Goal: Task Accomplishment & Management: Manage account settings

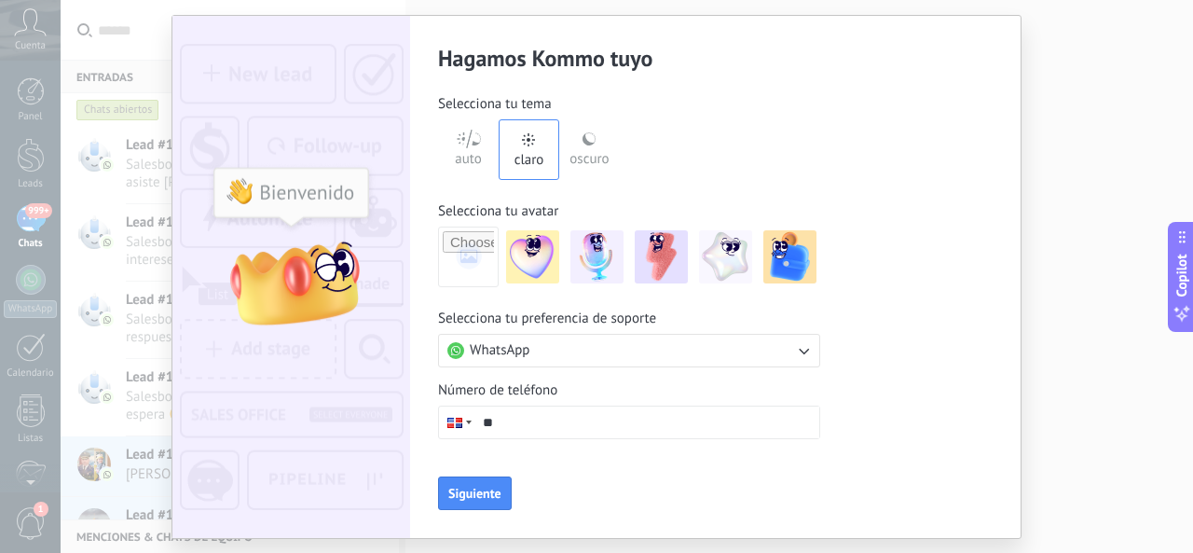
click at [534, 425] on input "**" at bounding box center [646, 422] width 345 height 32
type input "**********"
click at [474, 489] on span "Siguiente" at bounding box center [474, 493] width 53 height 13
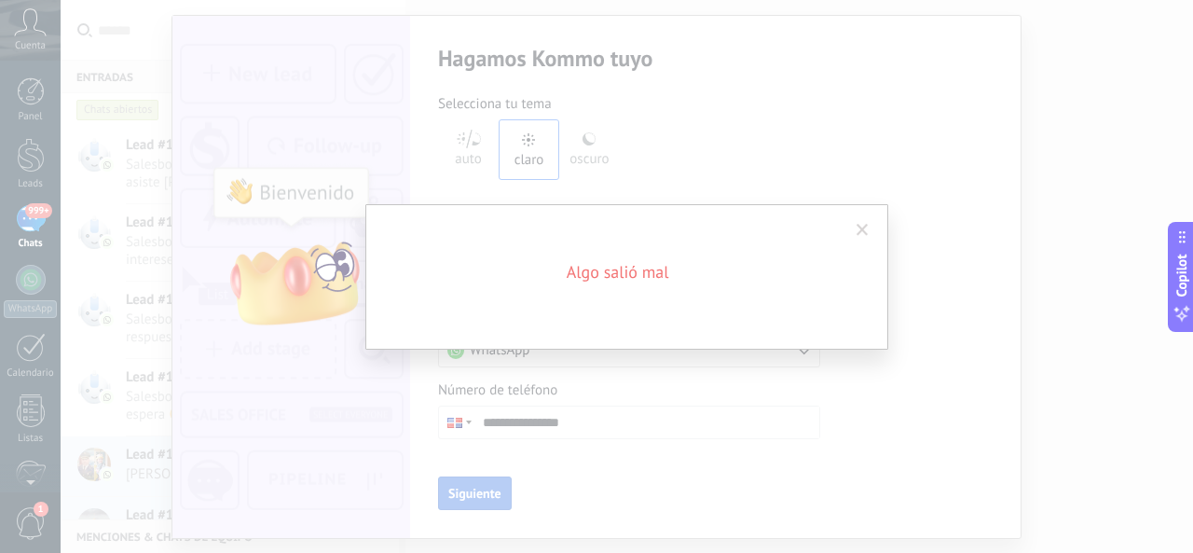
click at [861, 227] on span at bounding box center [863, 230] width 12 height 13
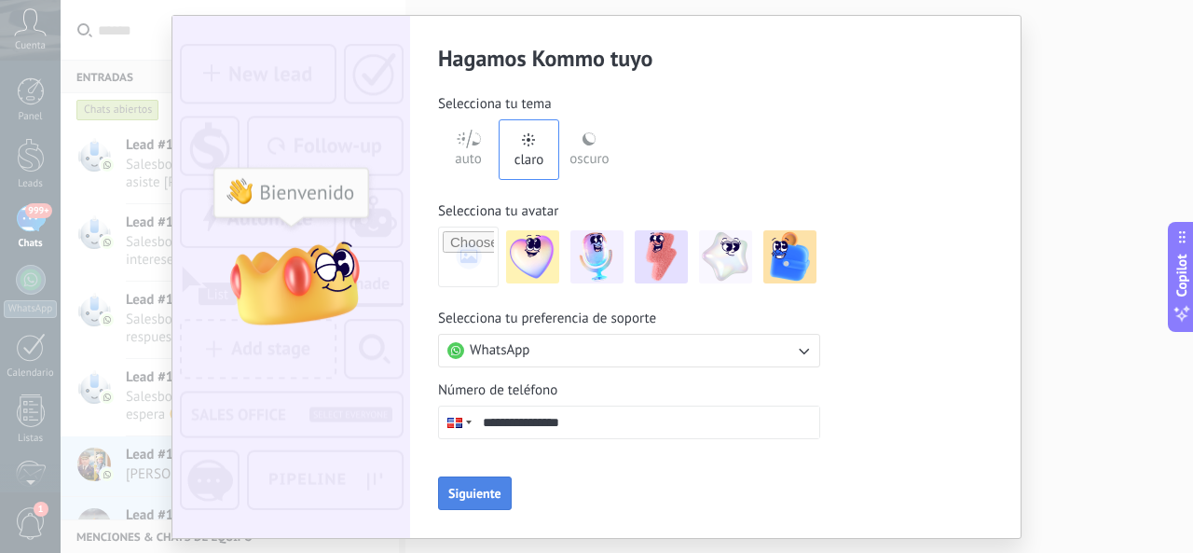
click at [487, 489] on span "Siguiente" at bounding box center [474, 493] width 53 height 13
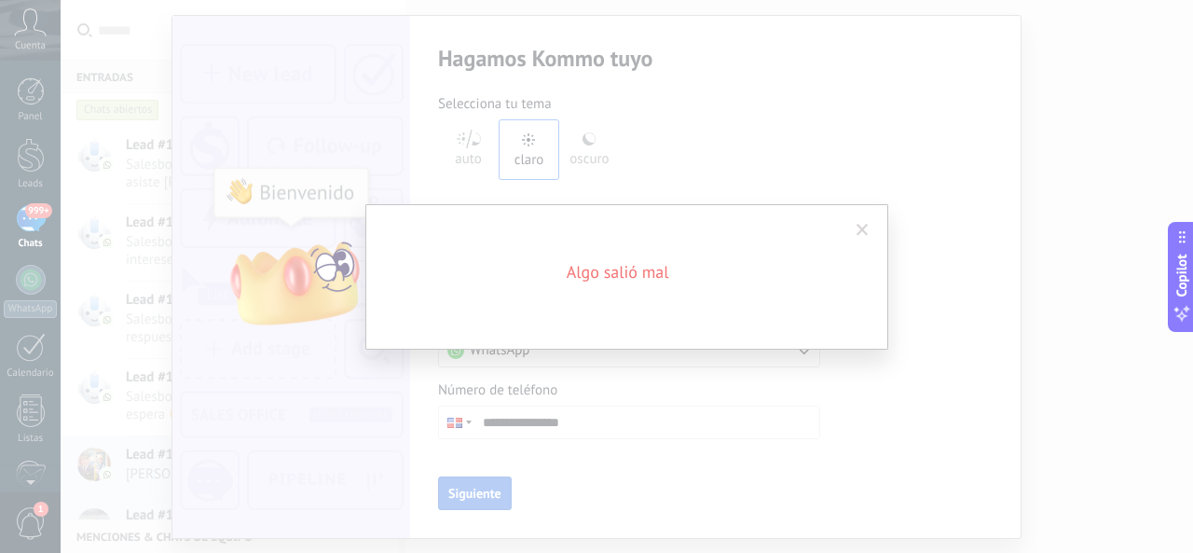
click at [866, 231] on span at bounding box center [863, 230] width 12 height 13
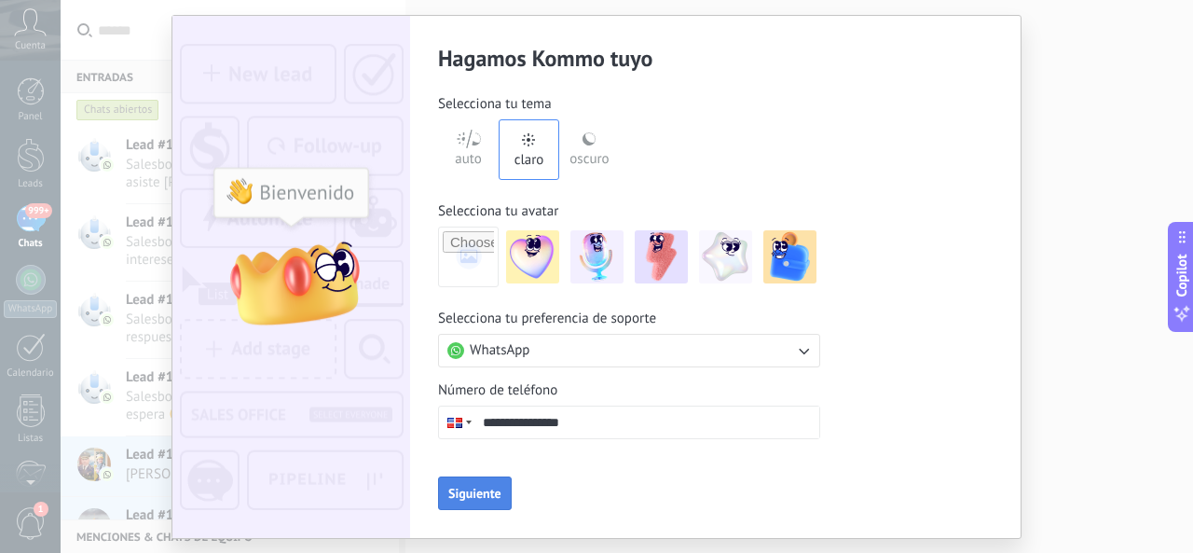
click at [477, 487] on span "Siguiente" at bounding box center [474, 493] width 53 height 13
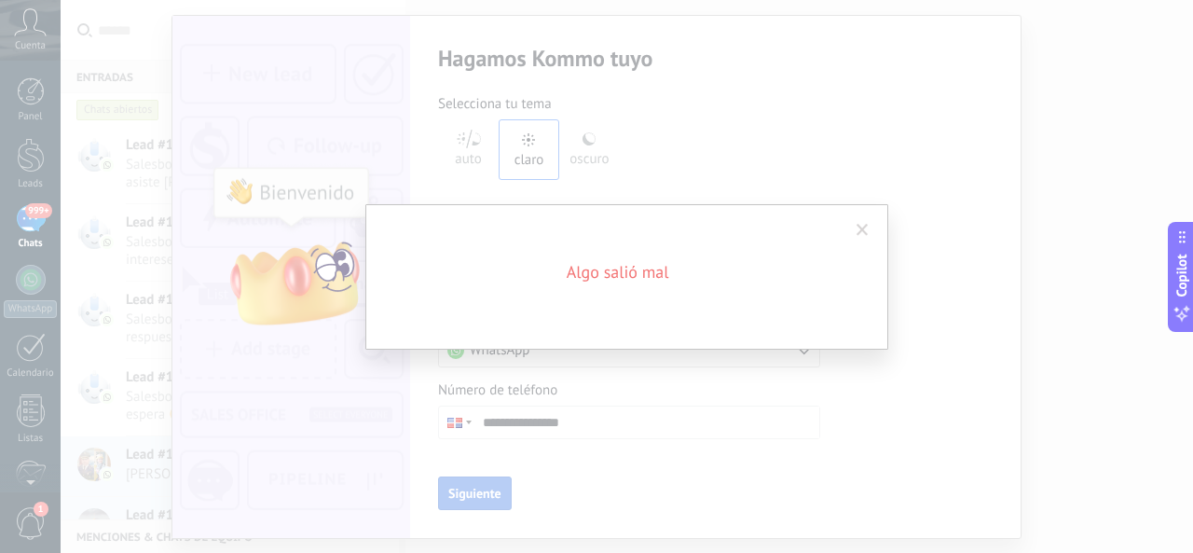
click at [853, 231] on span at bounding box center [862, 230] width 31 height 32
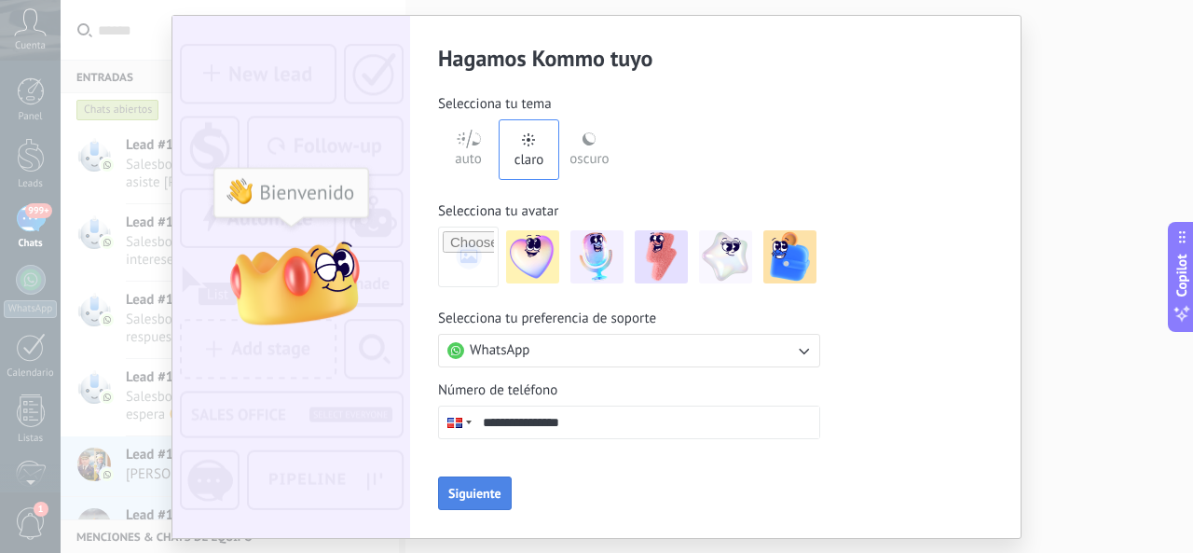
click at [802, 354] on icon "button" at bounding box center [803, 350] width 19 height 19
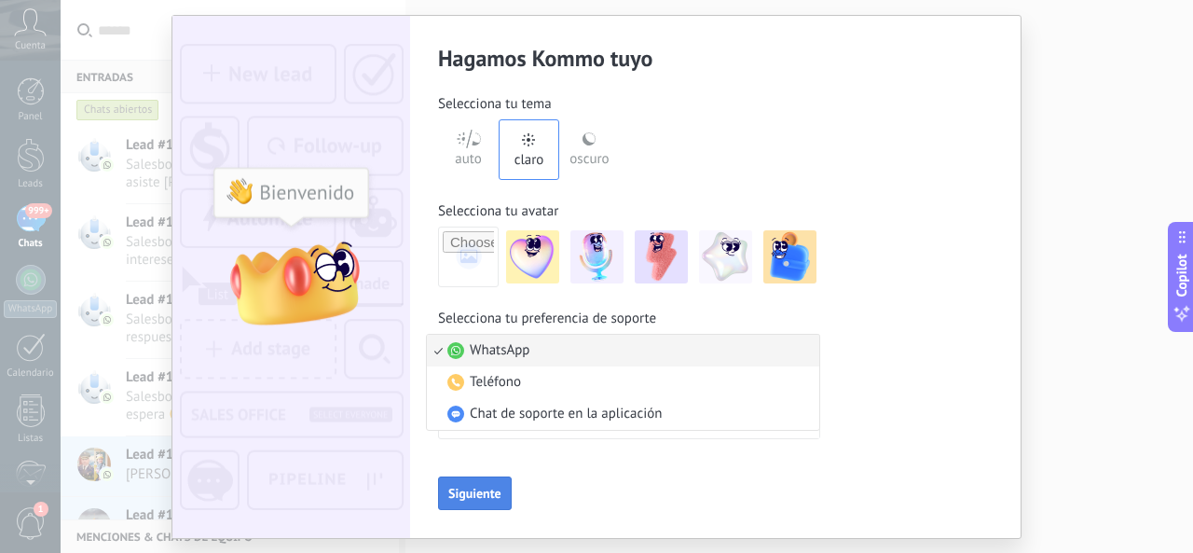
click at [862, 330] on div "**********" at bounding box center [596, 277] width 848 height 522
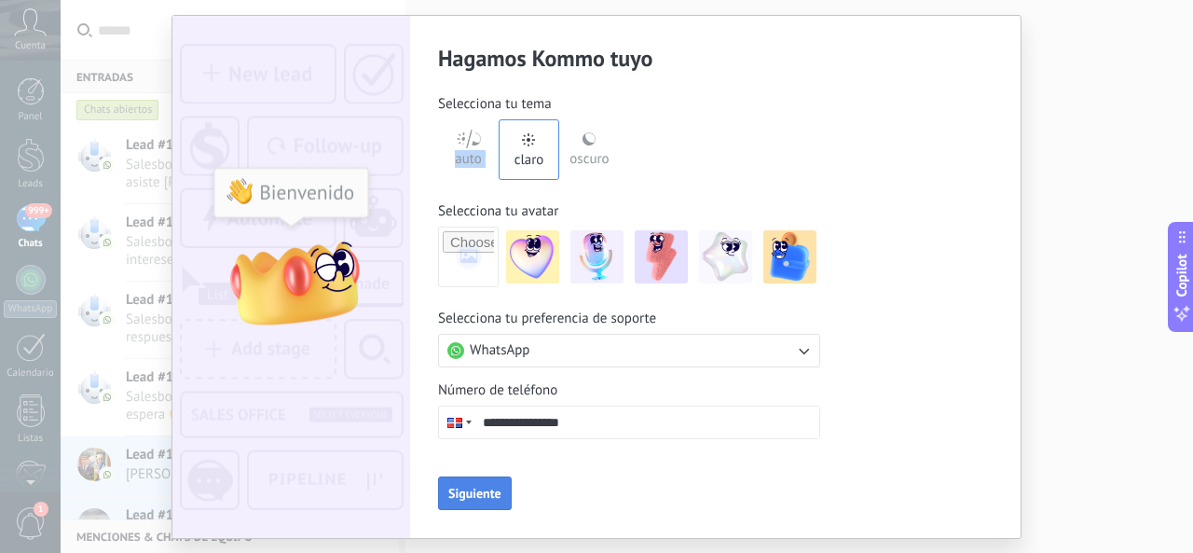
drag, startPoint x: 492, startPoint y: 145, endPoint x: 487, endPoint y: 201, distance: 56.1
click at [490, 146] on div "auto claro oscuro" at bounding box center [529, 149] width 182 height 61
click at [1096, 114] on div "**********" at bounding box center [596, 276] width 1193 height 553
drag, startPoint x: 1095, startPoint y: 115, endPoint x: 1036, endPoint y: 155, distance: 71.9
click at [1092, 117] on div "**********" at bounding box center [596, 276] width 1193 height 553
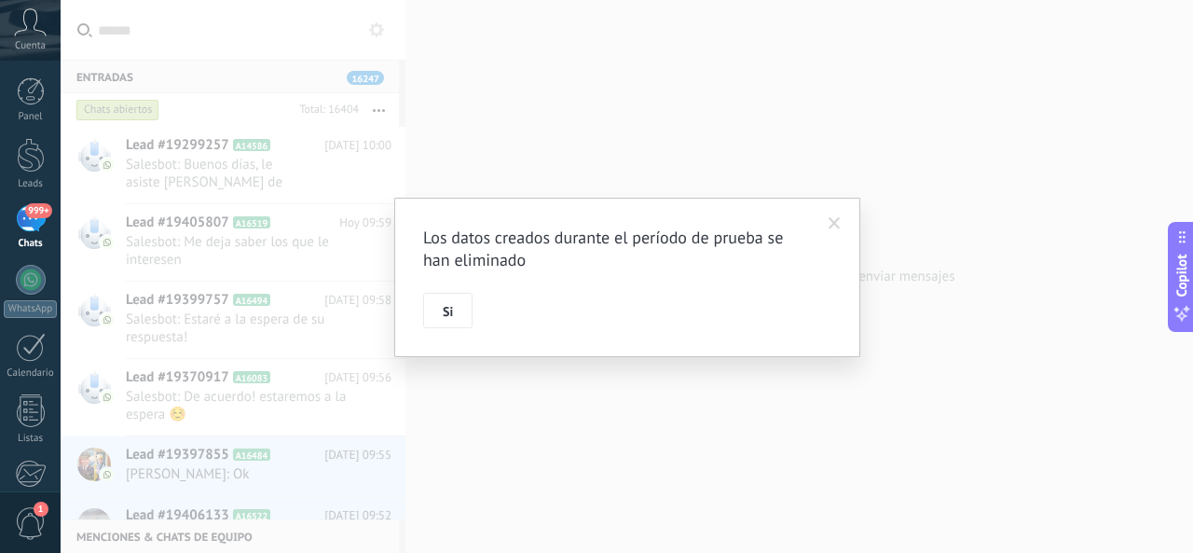
click at [840, 220] on span at bounding box center [835, 223] width 12 height 13
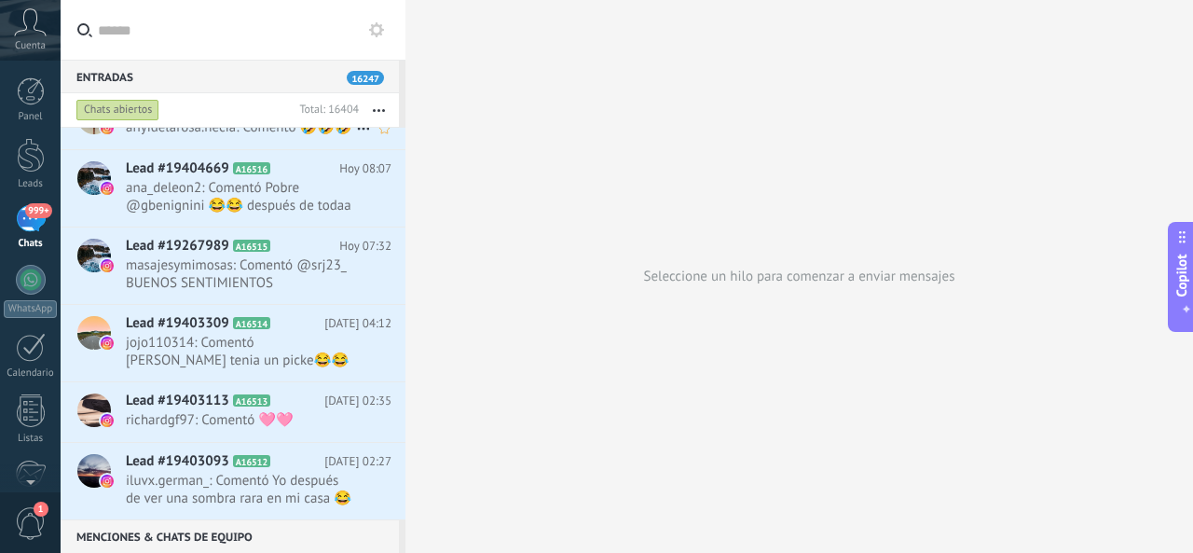
scroll to position [928, 0]
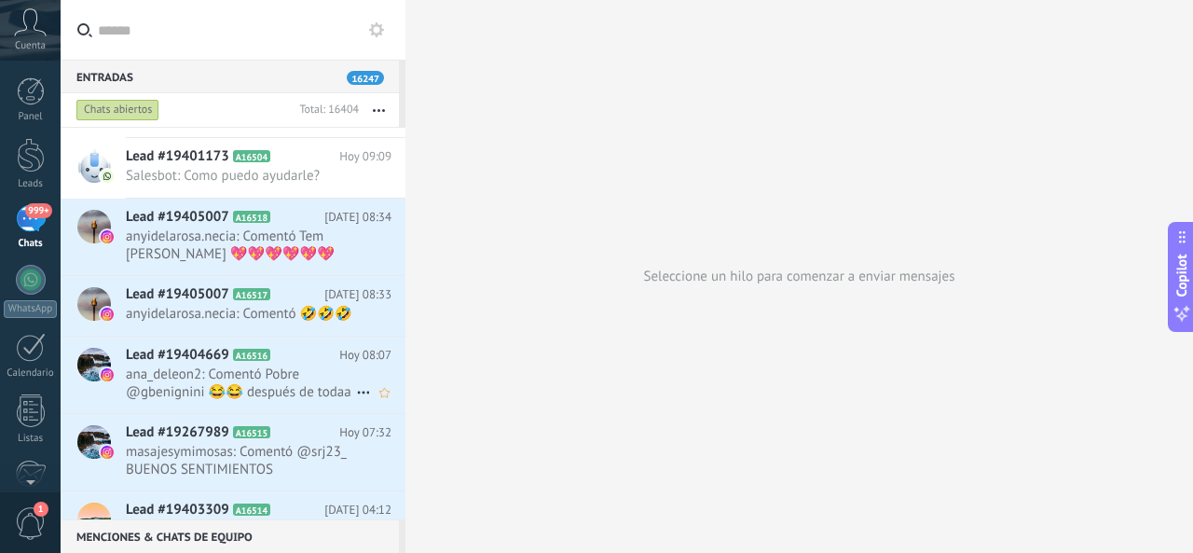
click at [276, 389] on span "ana_deleon2: Comentó Pobre @gbenignini 😂😂 después de todaa esa maldades😂😂 hasta…" at bounding box center [241, 382] width 230 height 35
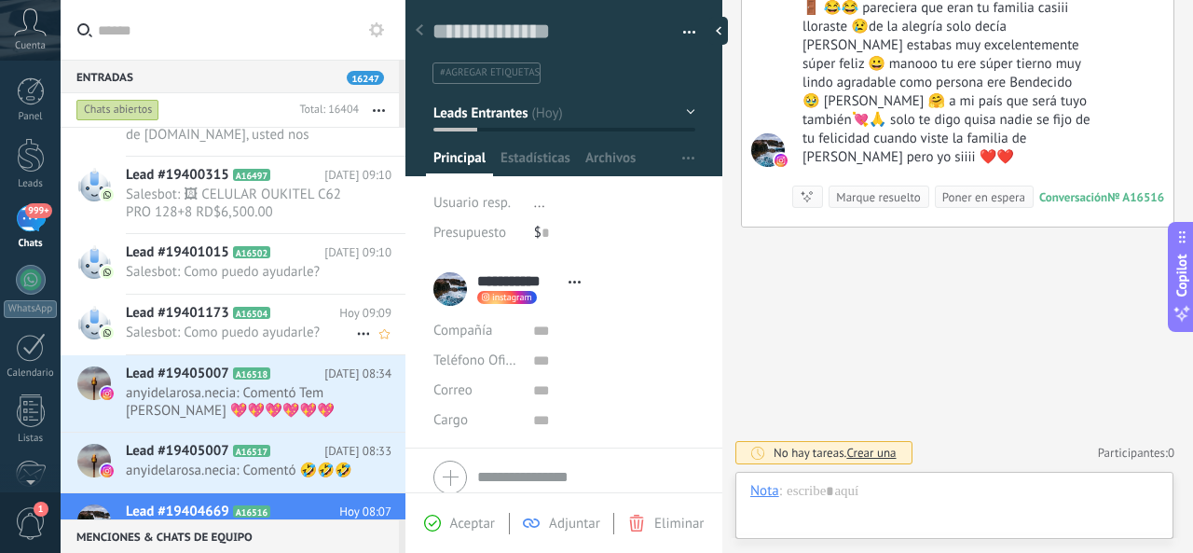
scroll to position [649, 0]
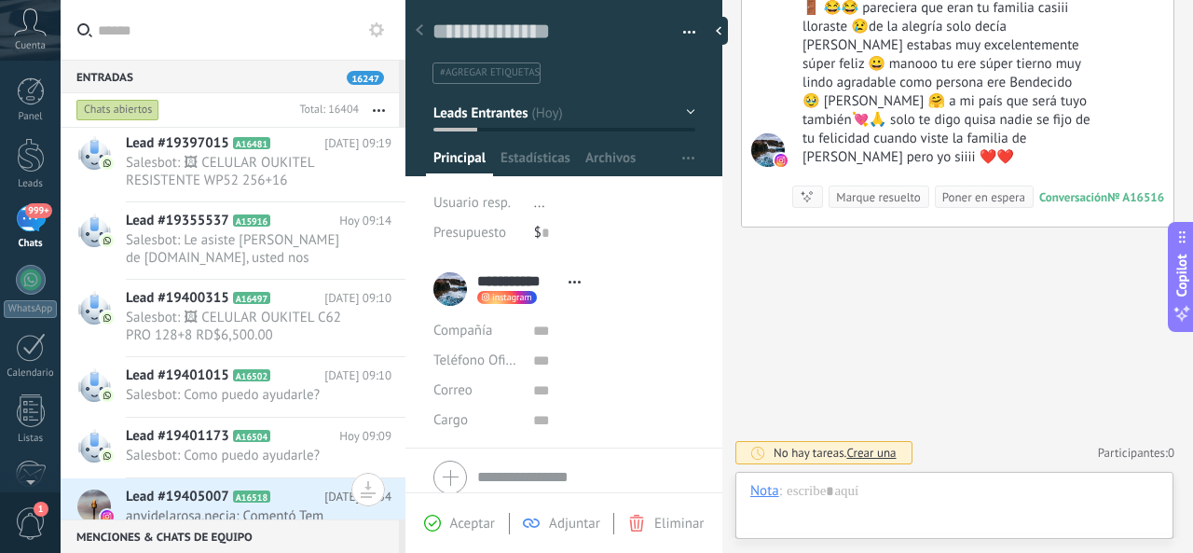
click at [420, 33] on use at bounding box center [419, 29] width 7 height 11
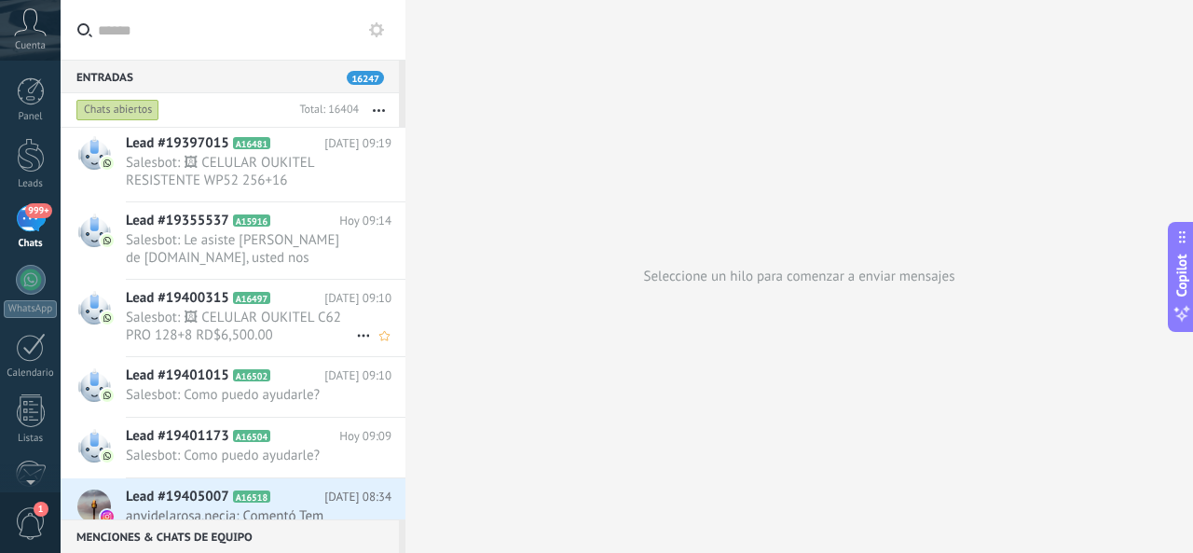
scroll to position [556, 0]
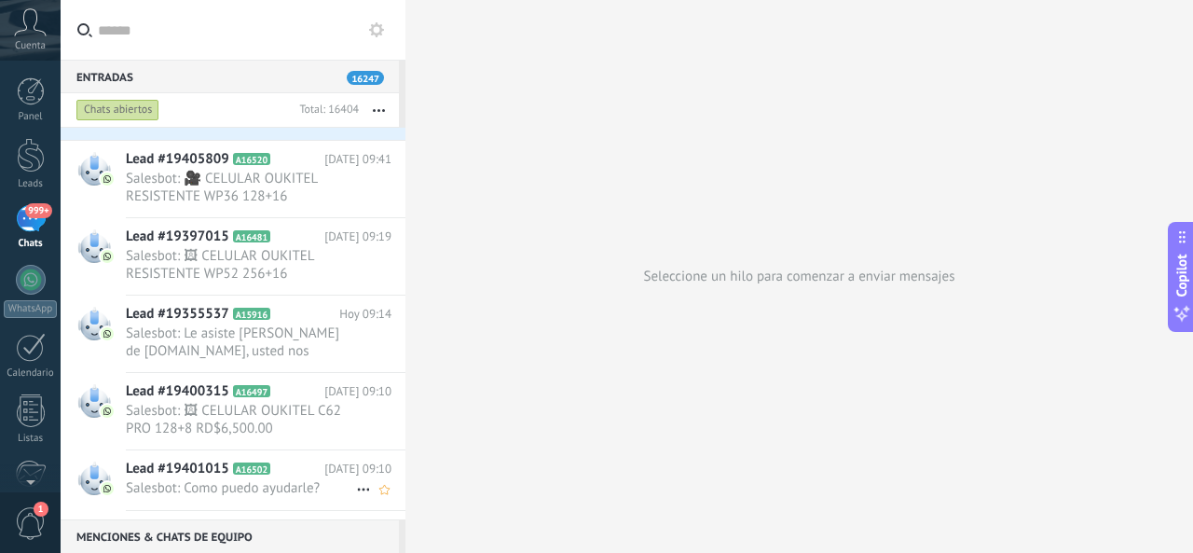
click at [243, 473] on h2 "Lead #19401015 A16502" at bounding box center [225, 469] width 199 height 19
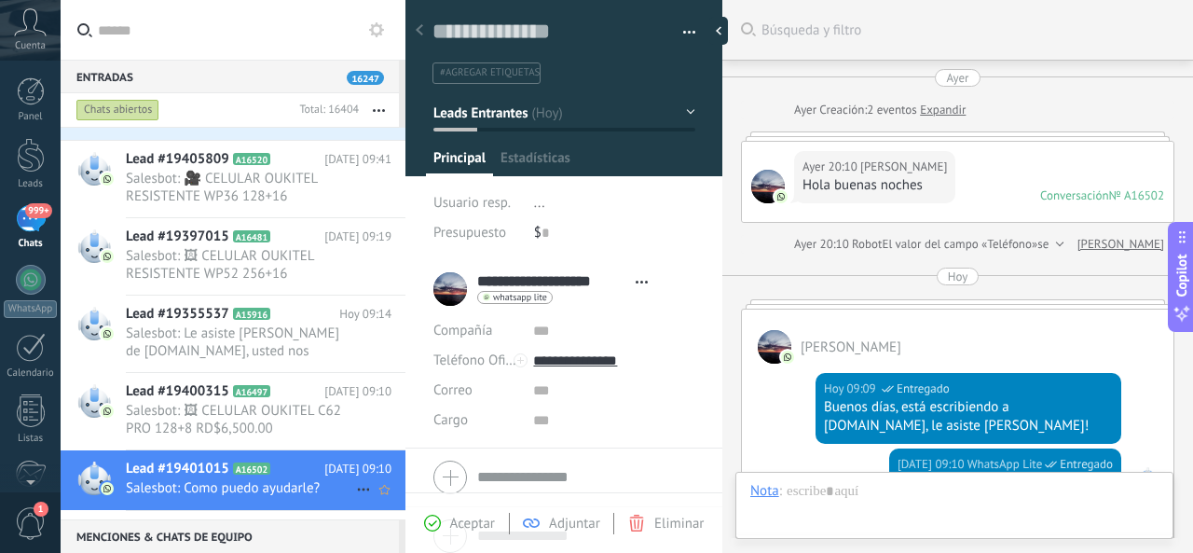
scroll to position [222, 0]
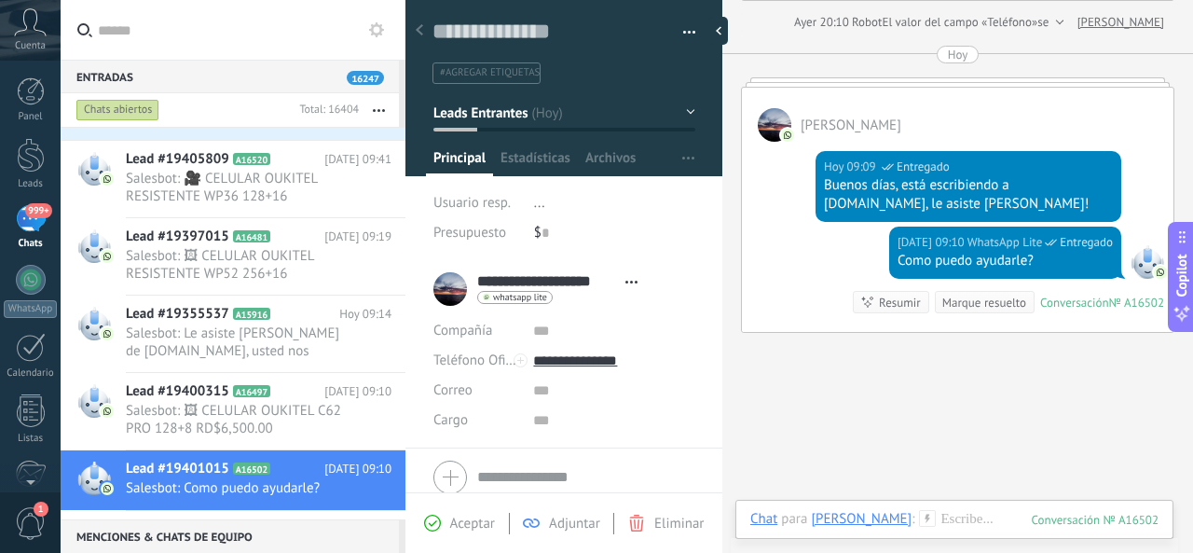
click at [239, 67] on div "Entradas 16247" at bounding box center [230, 77] width 338 height 34
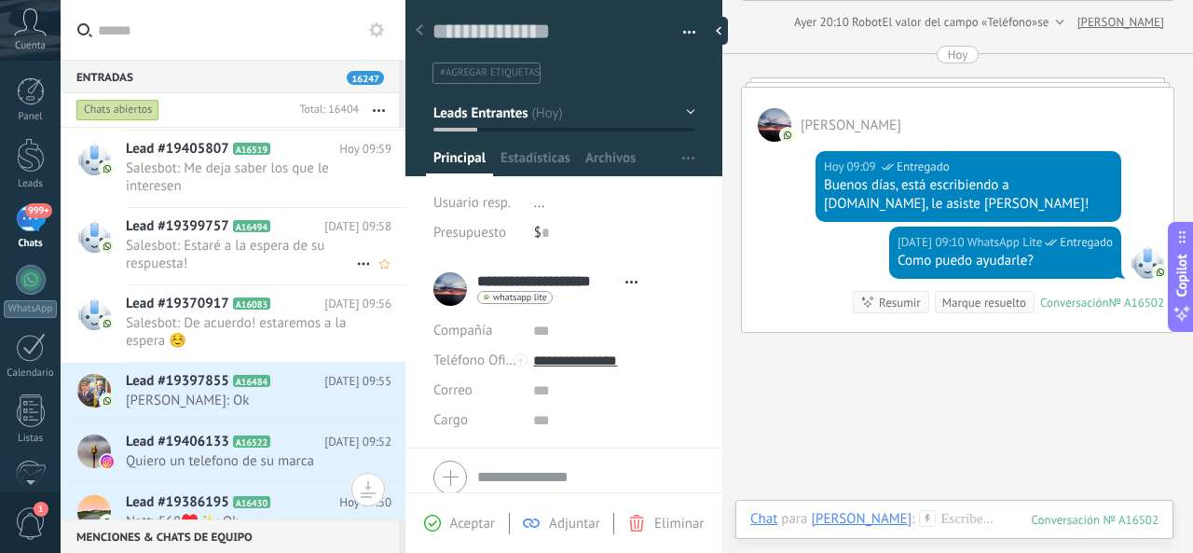
scroll to position [45, 0]
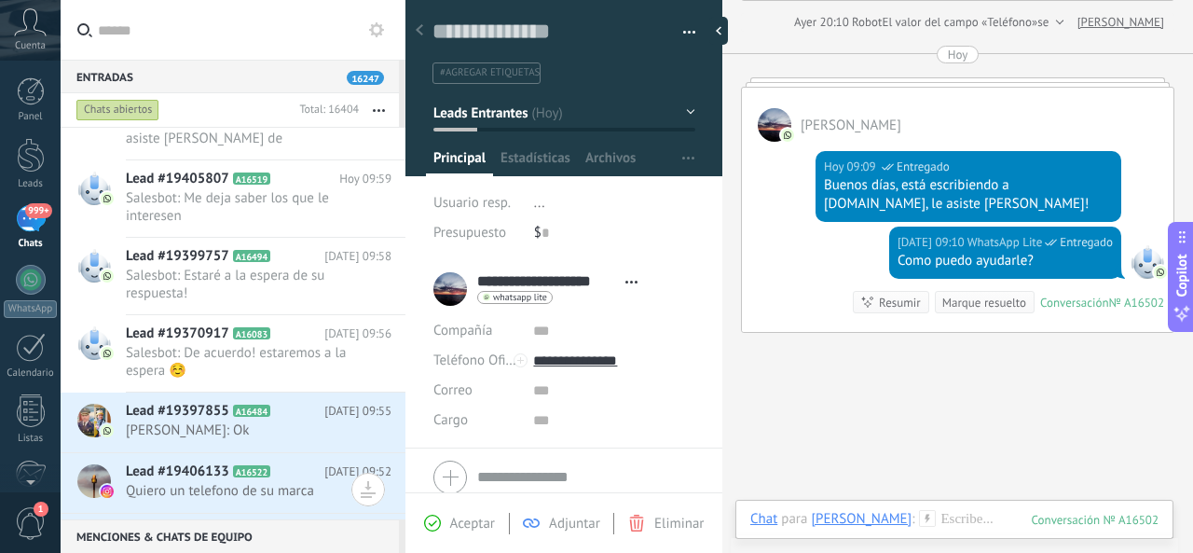
click at [28, 217] on div "999+" at bounding box center [31, 218] width 30 height 27
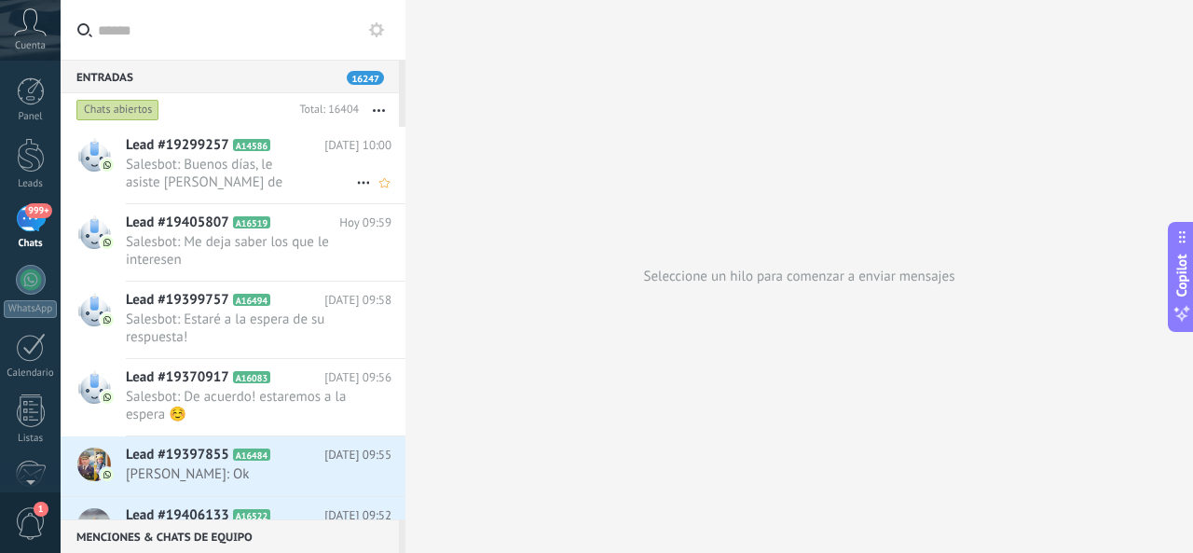
click at [257, 184] on span "Salesbot: Buenos días, le asiste [PERSON_NAME] de [DOMAIN_NAME]!" at bounding box center [241, 173] width 230 height 35
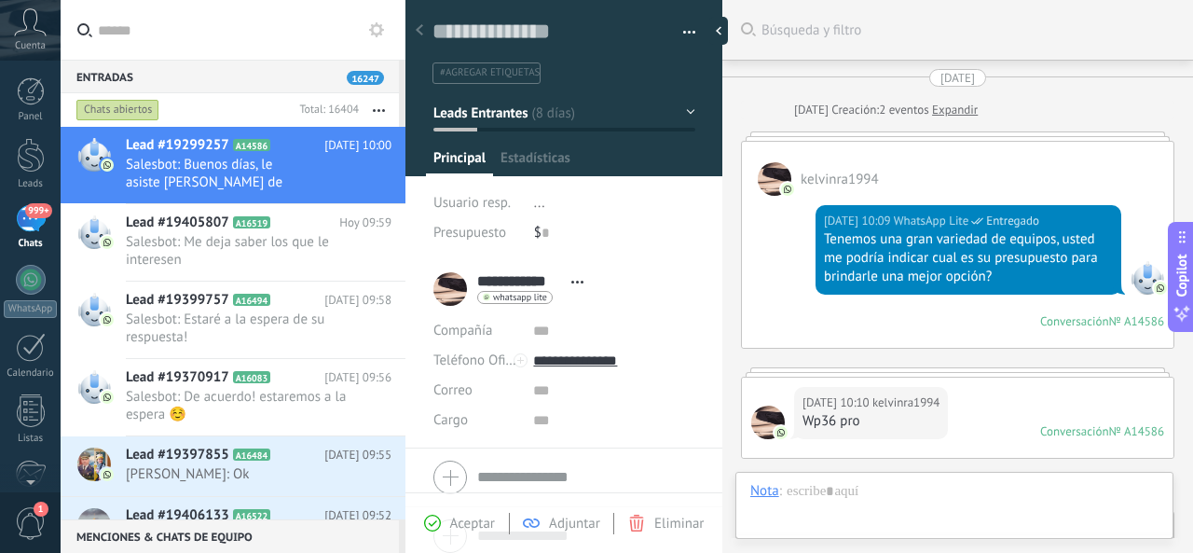
scroll to position [1007, 0]
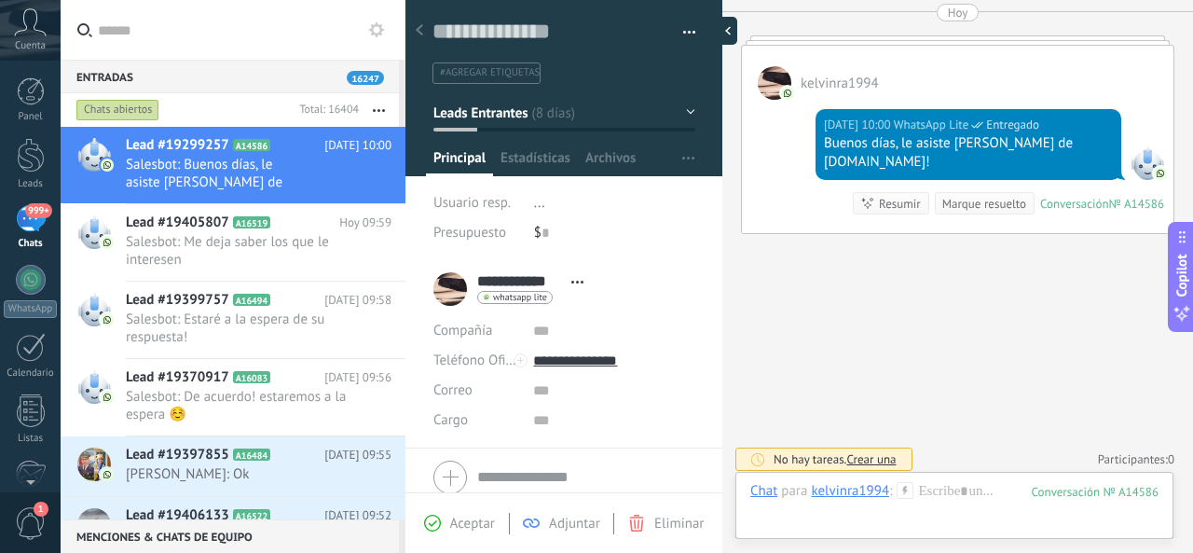
click at [720, 27] on div at bounding box center [723, 31] width 28 height 28
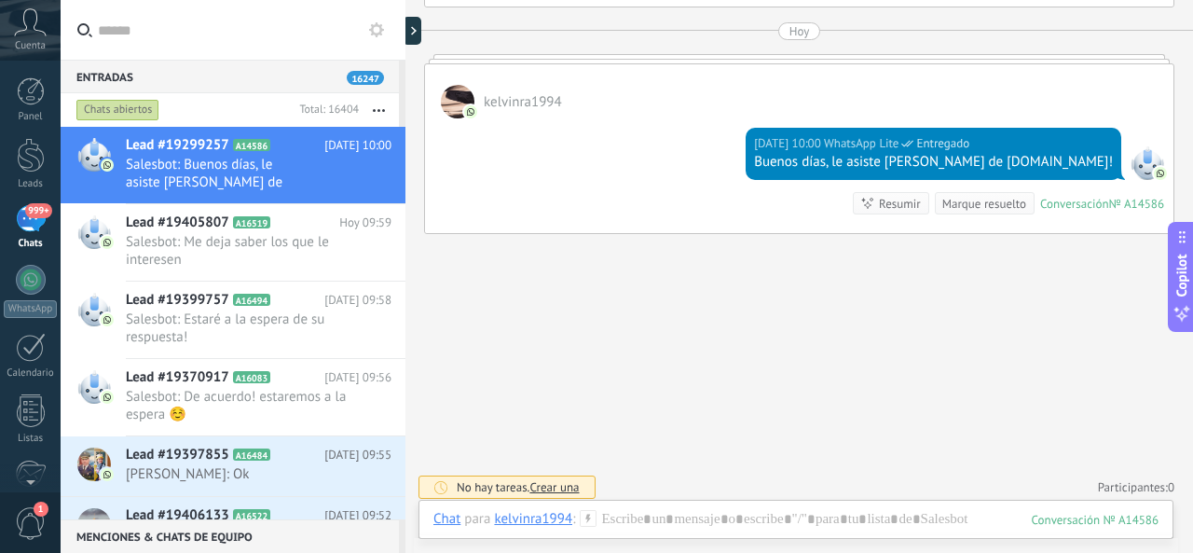
click at [405, 35] on div at bounding box center [405, 276] width 0 height 553
click at [415, 33] on div at bounding box center [417, 31] width 28 height 28
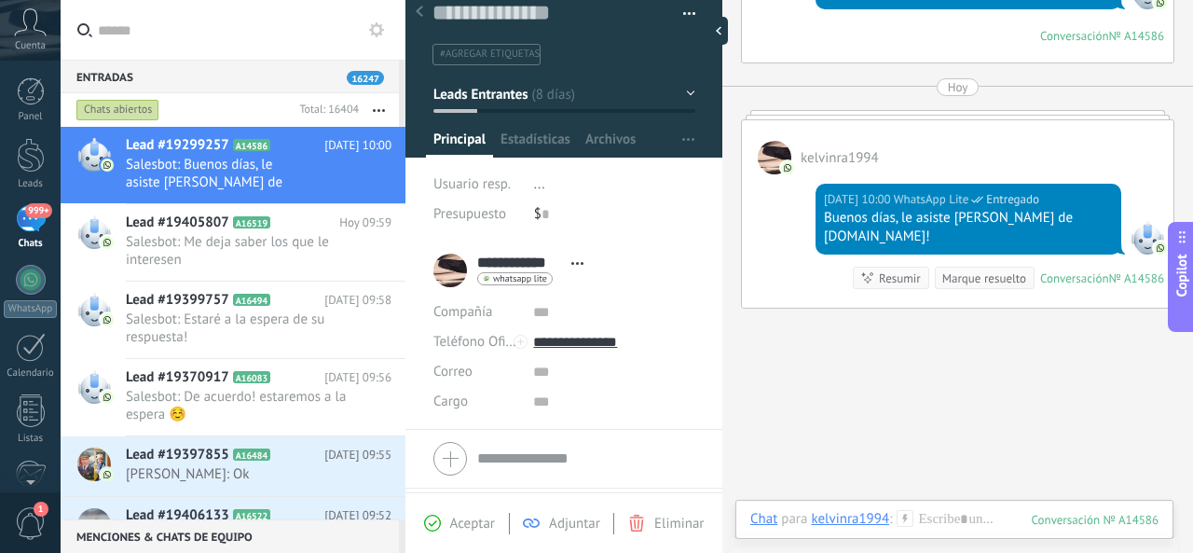
scroll to position [0, 0]
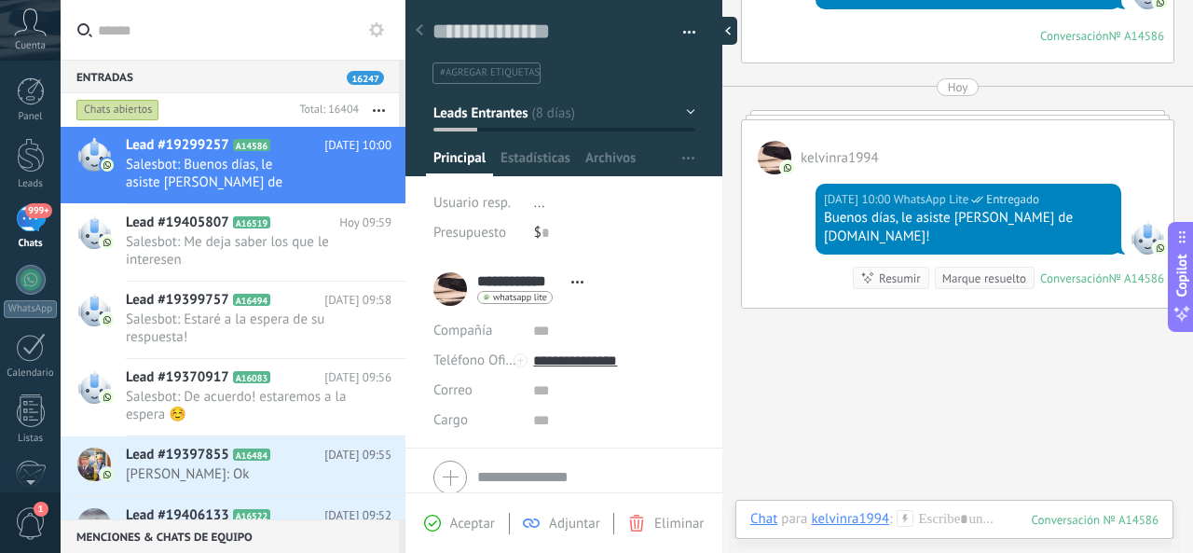
click at [725, 27] on div at bounding box center [723, 31] width 28 height 28
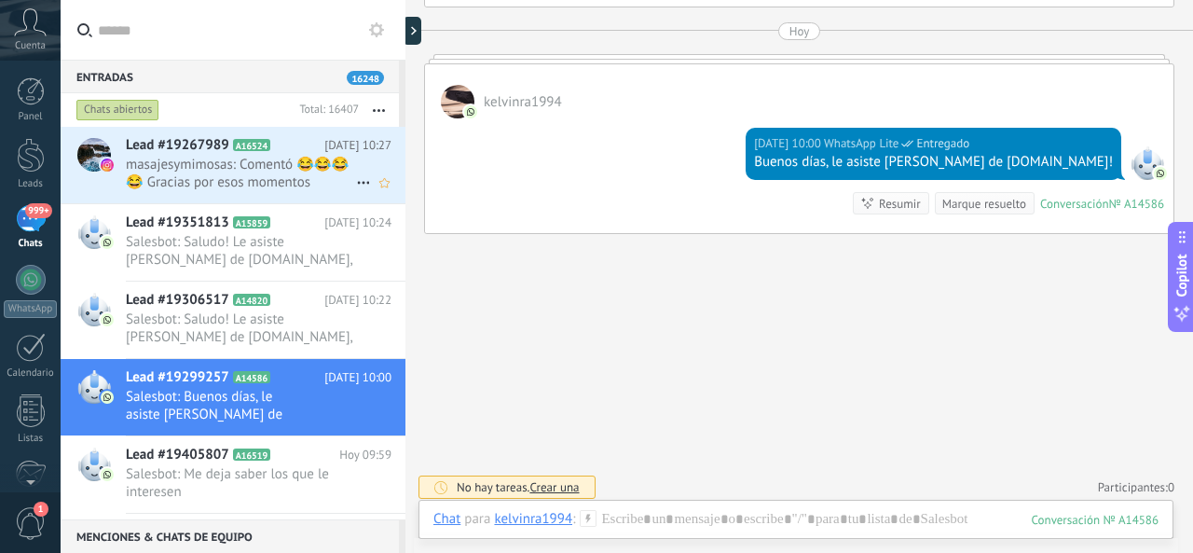
click at [253, 170] on span "masajesymimosas: Comentó 😂😂😂😂 Gracias por esos momentos @carlosmontesquieu Y LO…" at bounding box center [241, 173] width 230 height 35
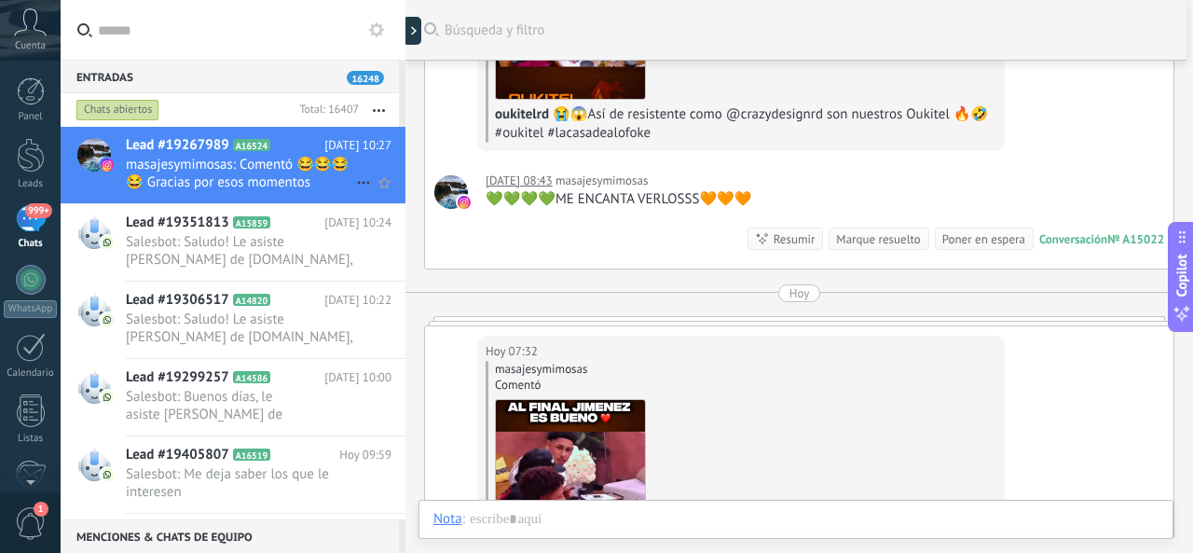
scroll to position [651, 0]
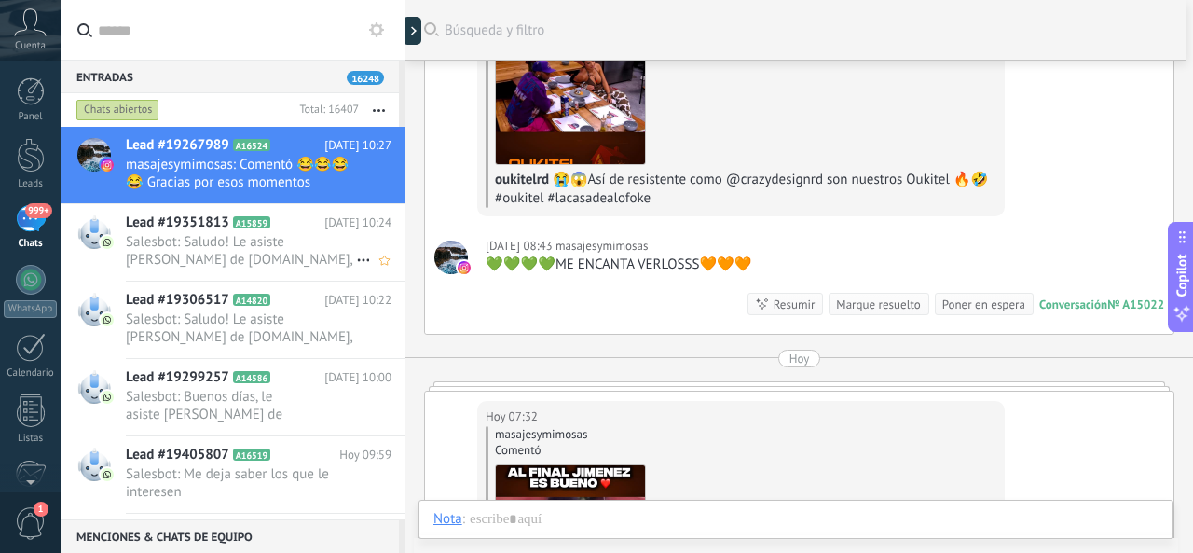
click at [239, 245] on span "Salesbot: Saludo! Le asiste Yulissa Rojas de Oukitel.do, usted nos escribió hac…" at bounding box center [241, 250] width 230 height 35
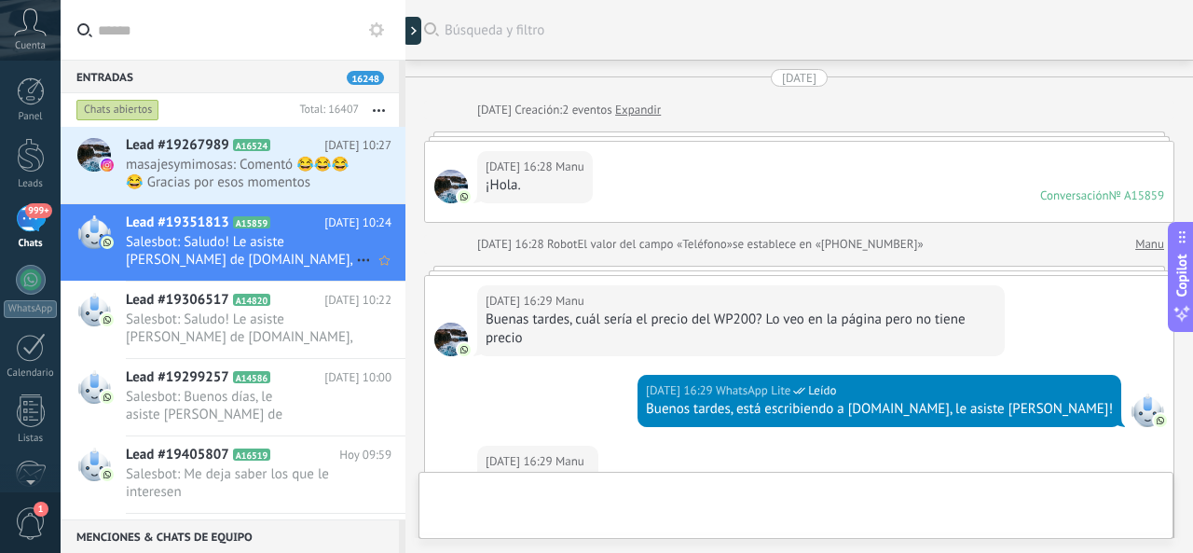
scroll to position [951, 0]
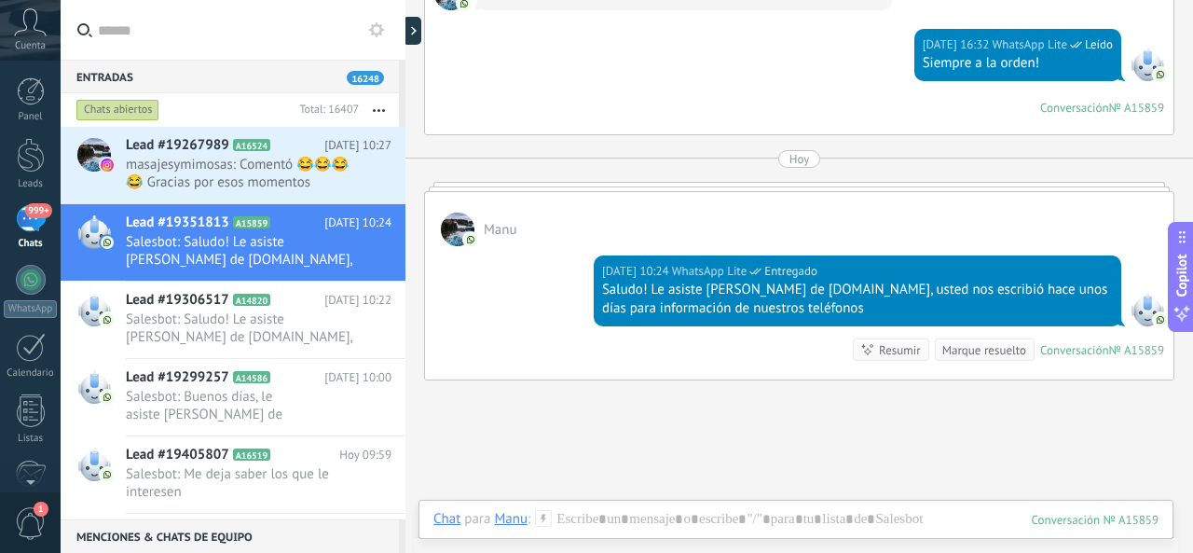
click at [569, 218] on div "Manu️" at bounding box center [799, 219] width 748 height 54
drag, startPoint x: 754, startPoint y: 198, endPoint x: 681, endPoint y: 192, distance: 72.9
click at [753, 198] on div "Manu️" at bounding box center [799, 219] width 748 height 54
click at [193, 301] on span "Lead #19306517" at bounding box center [177, 300] width 103 height 19
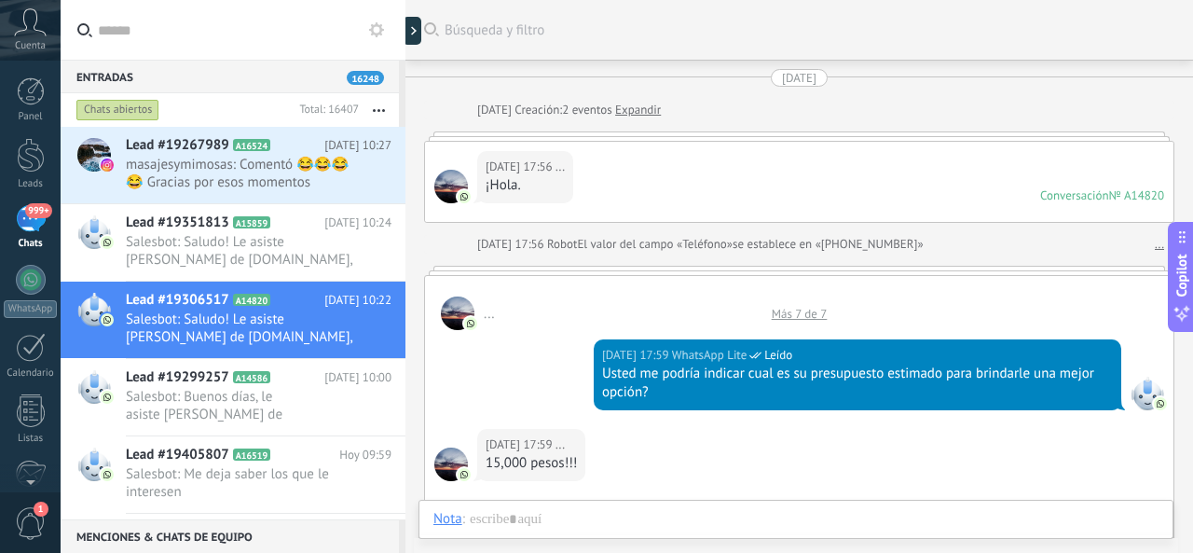
scroll to position [1430, 0]
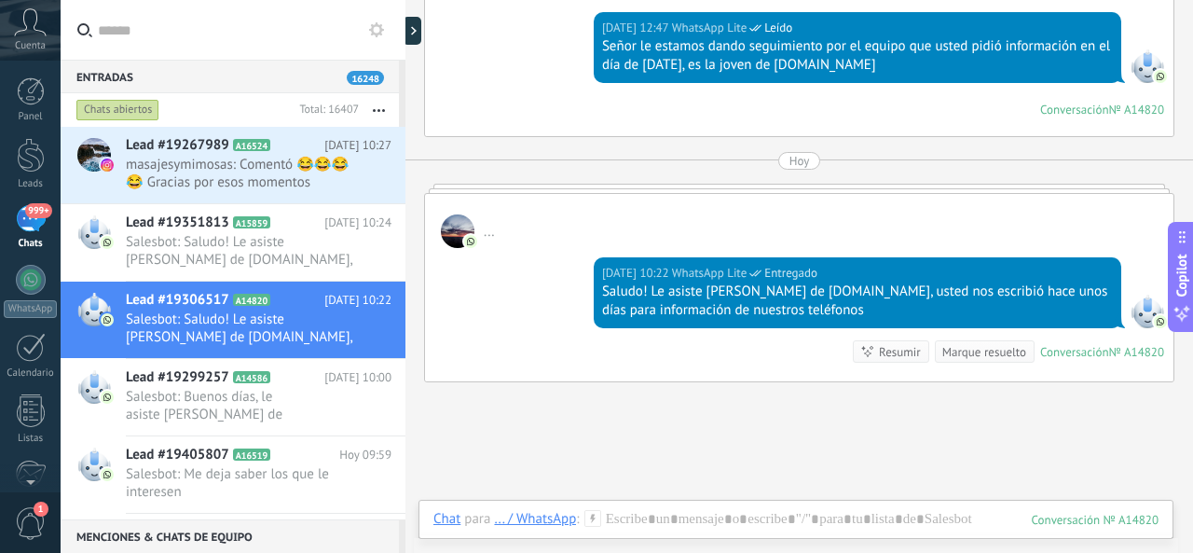
click at [405, 40] on div at bounding box center [405, 276] width 0 height 553
click at [427, 31] on div at bounding box center [417, 31] width 28 height 28
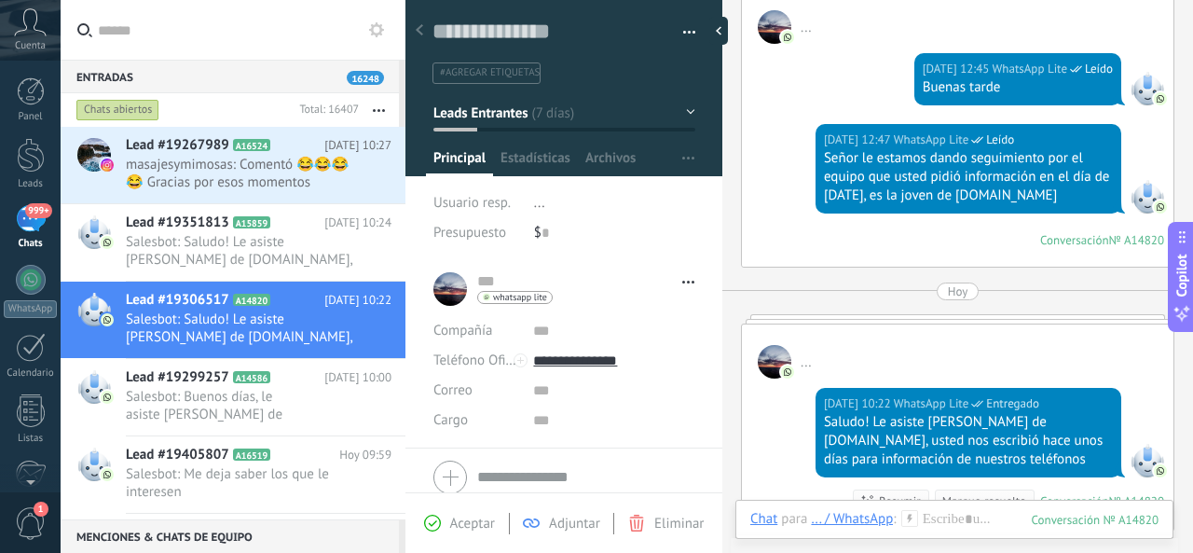
scroll to position [28, 0]
click at [680, 112] on button "Leads Entrantes" at bounding box center [564, 113] width 262 height 34
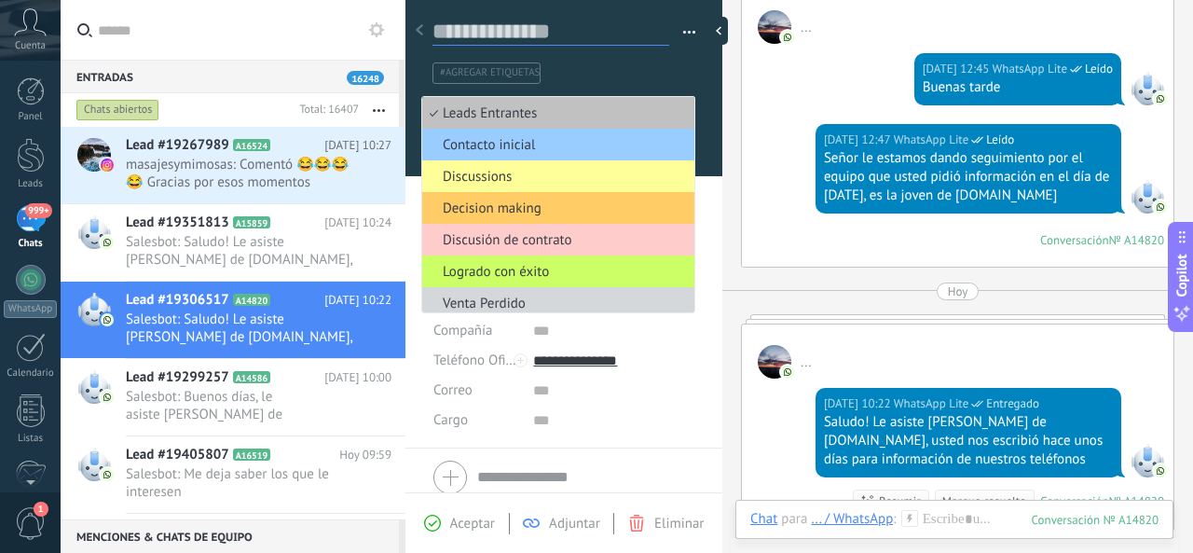
click at [643, 45] on textarea at bounding box center [551, 32] width 237 height 29
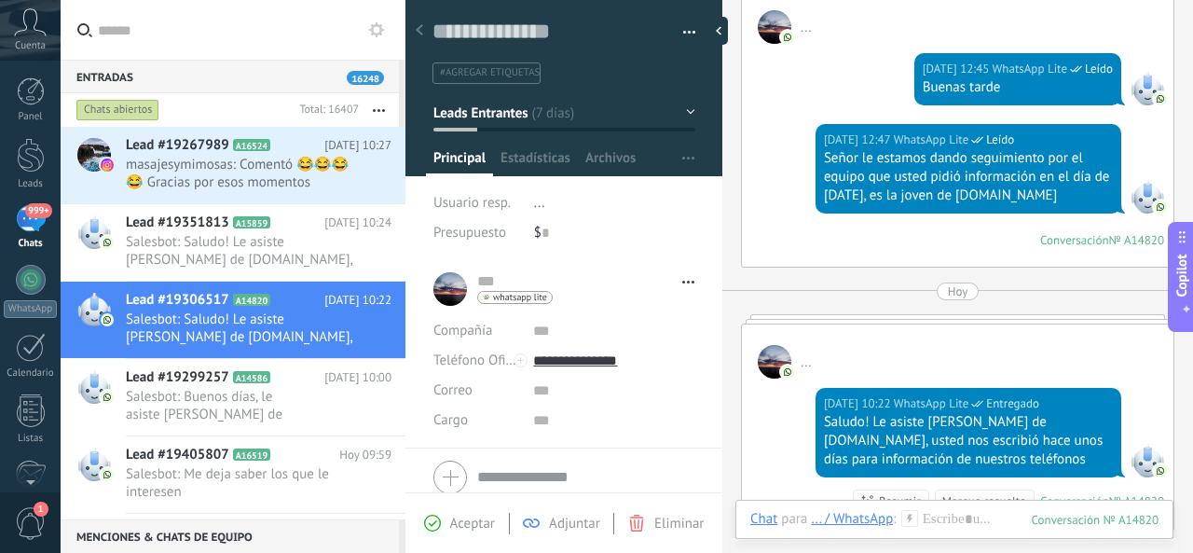
click at [677, 85] on div "#agregar etiquetas" at bounding box center [561, 73] width 264 height 29
click at [425, 29] on div at bounding box center [419, 31] width 26 height 36
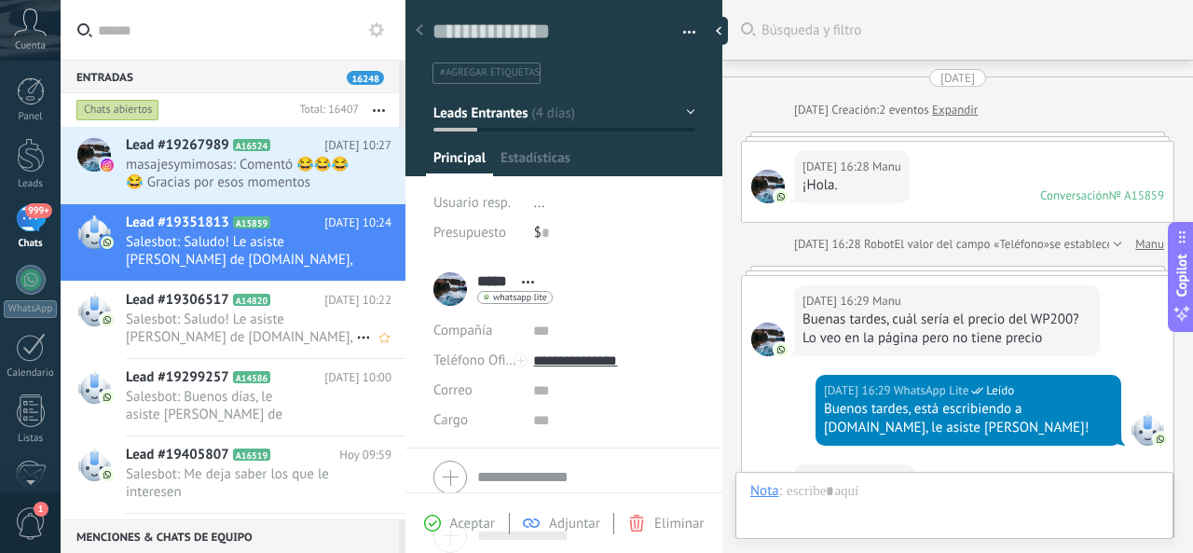
scroll to position [28, 0]
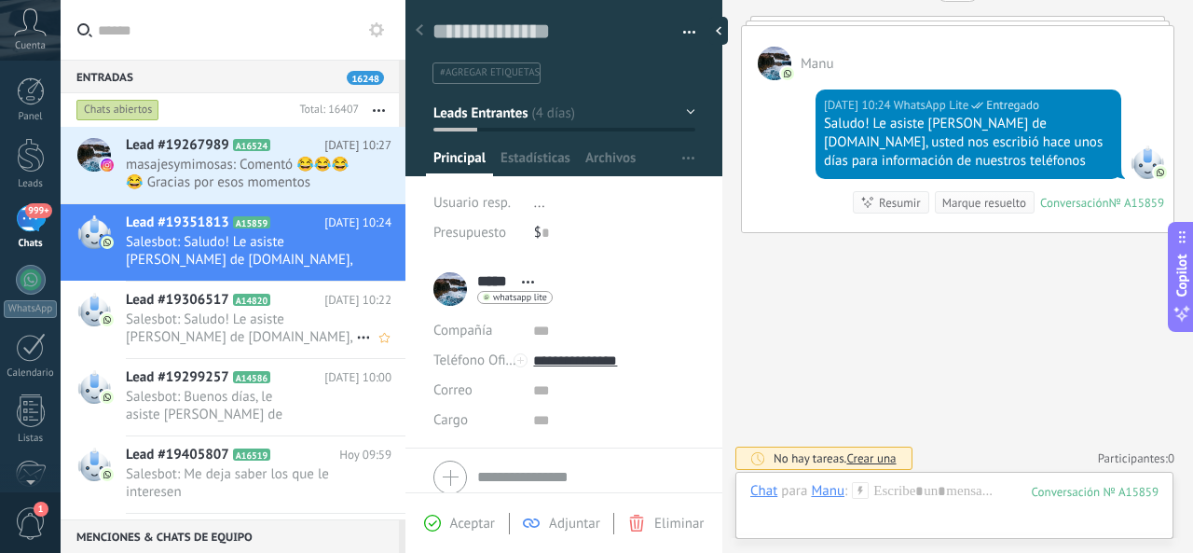
click at [215, 309] on div "Lead #19306517 A14820 Hoy 10:22 Salesbot: Saludo! Le asiste Yulissa Rojas de Ou…" at bounding box center [266, 320] width 280 height 76
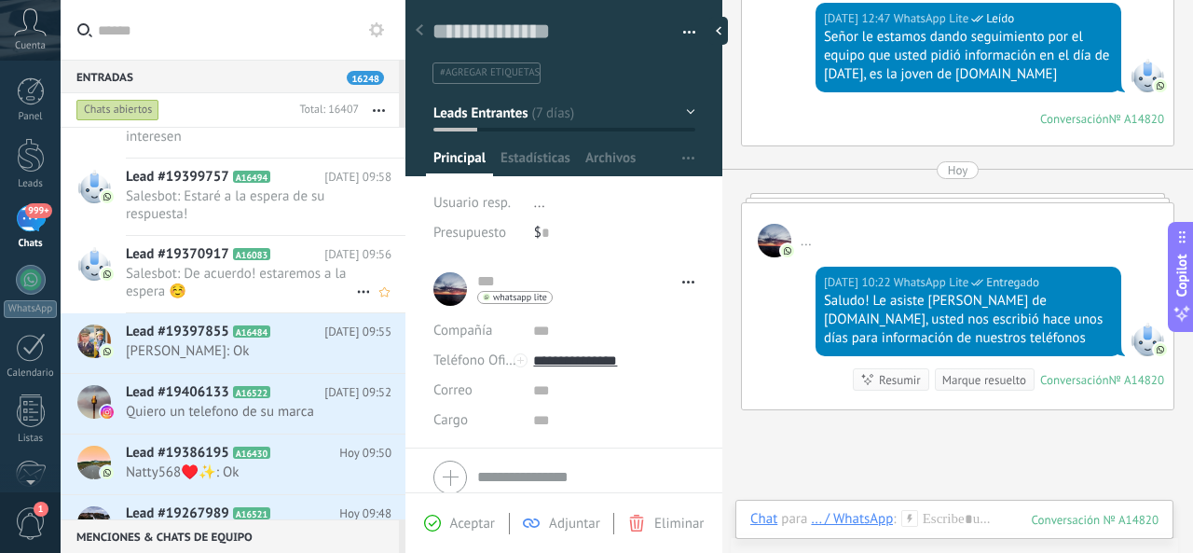
scroll to position [373, 0]
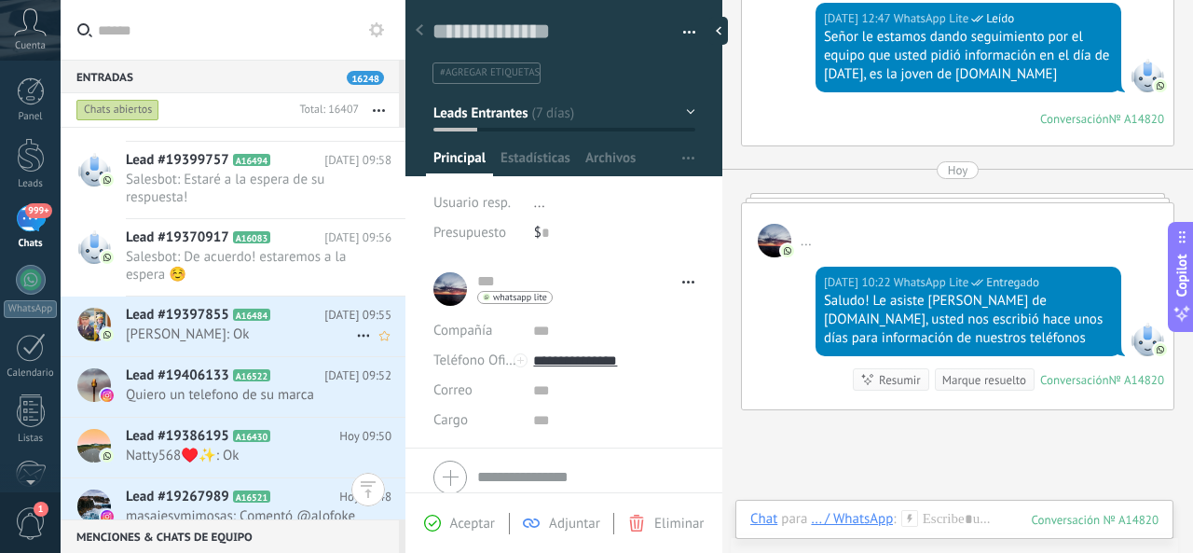
click at [220, 331] on span "[PERSON_NAME]: Ok" at bounding box center [241, 334] width 230 height 18
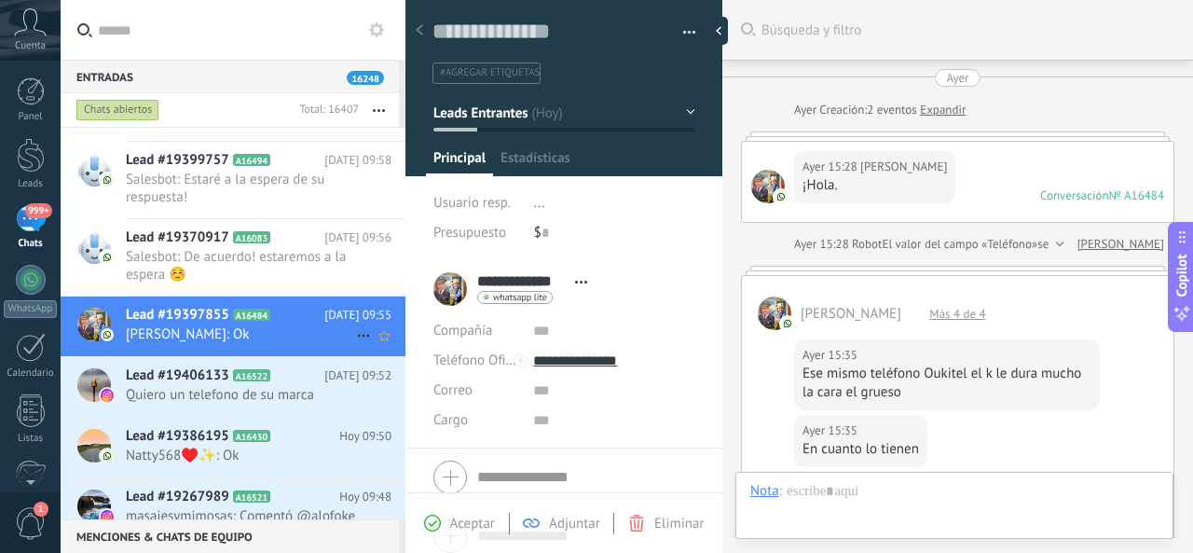
scroll to position [2115, 0]
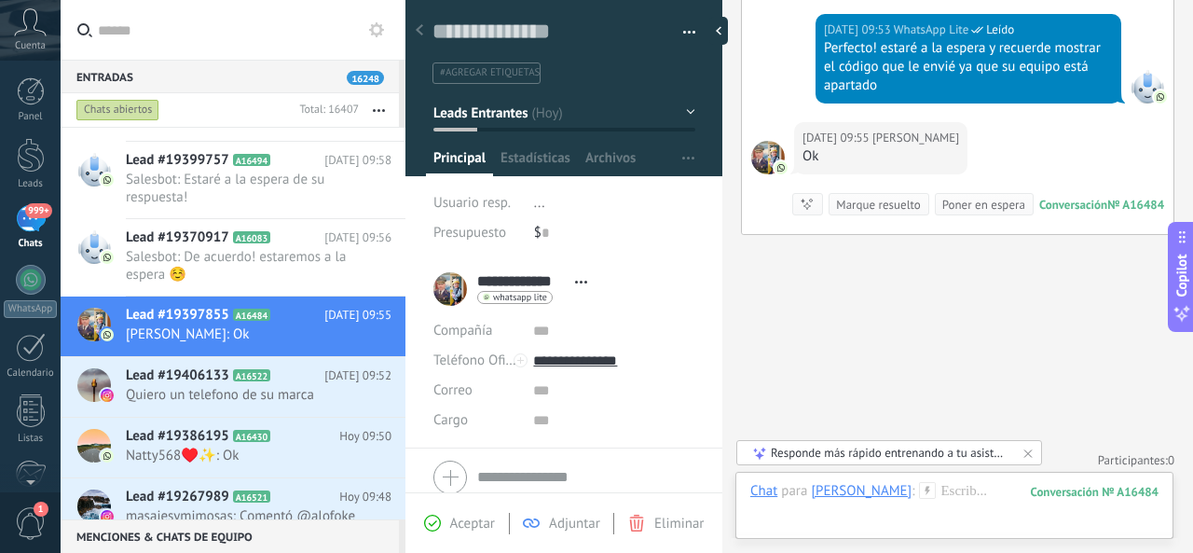
click at [686, 108] on button "Leads Entrantes" at bounding box center [564, 113] width 262 height 34
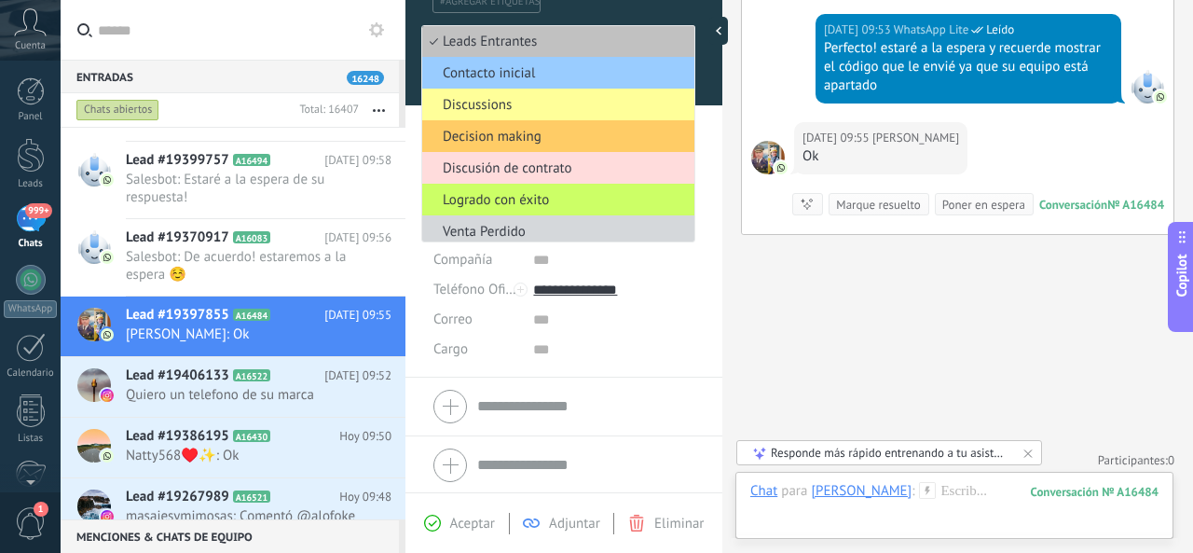
scroll to position [0, 0]
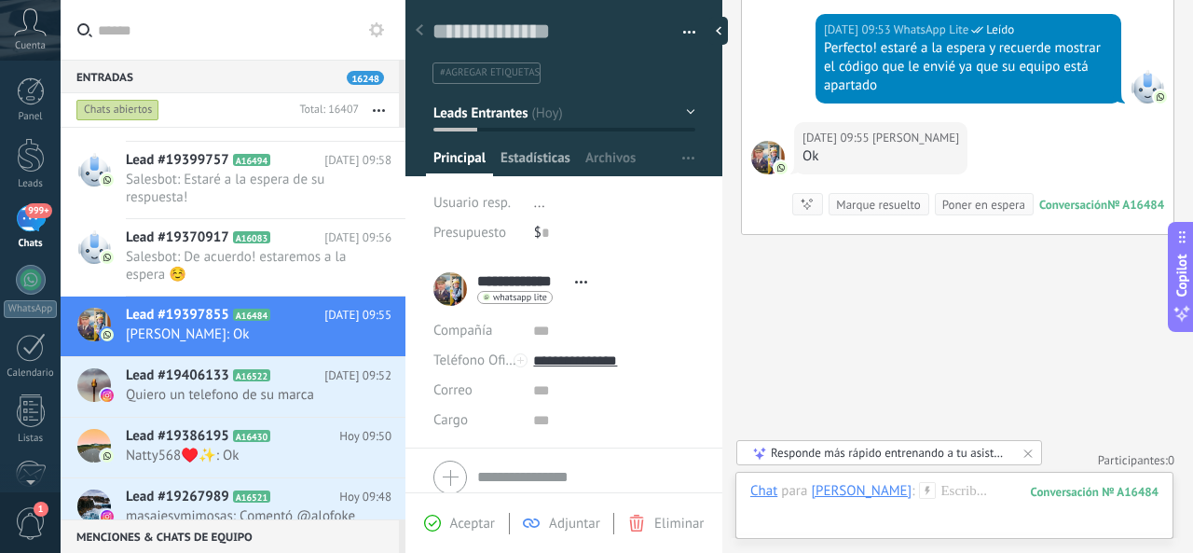
click at [556, 155] on span "Estadísticas" at bounding box center [536, 162] width 70 height 27
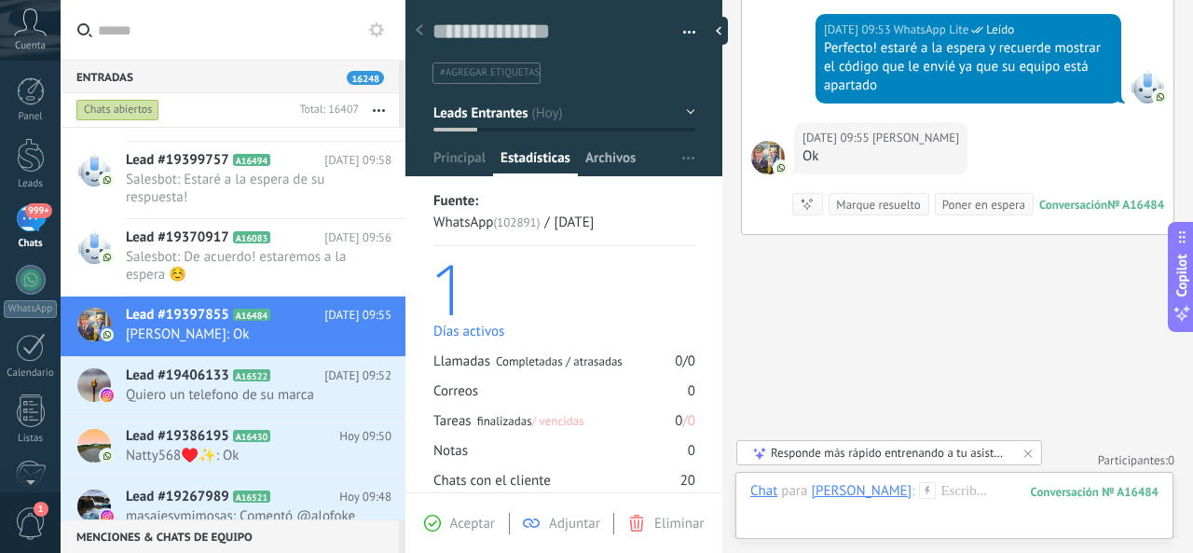
click at [598, 158] on span "Archivos" at bounding box center [610, 162] width 50 height 27
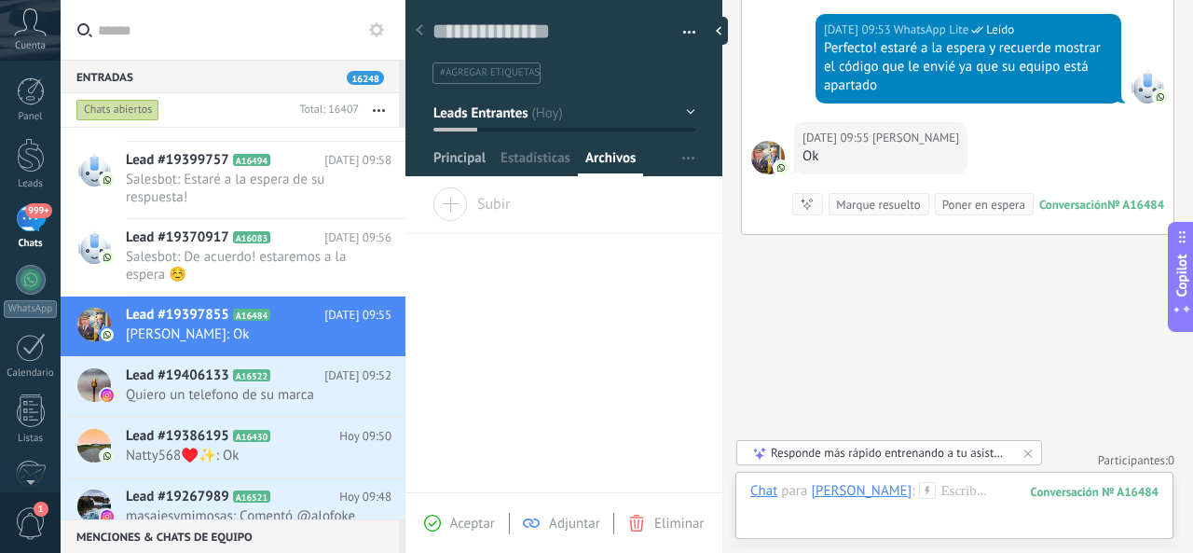
click at [472, 154] on span "Principal" at bounding box center [459, 162] width 52 height 27
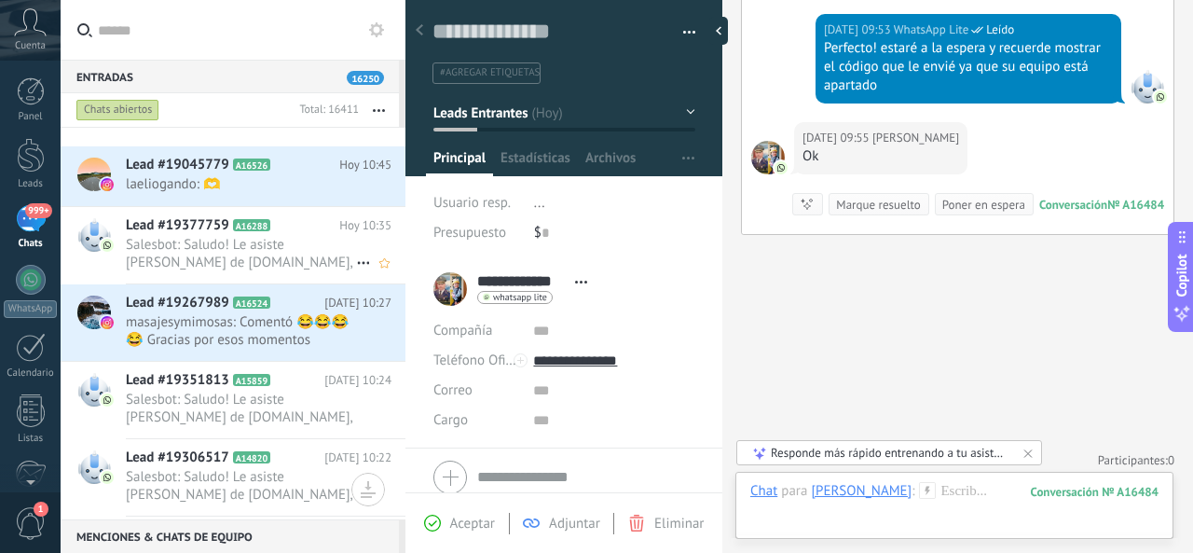
scroll to position [391, 0]
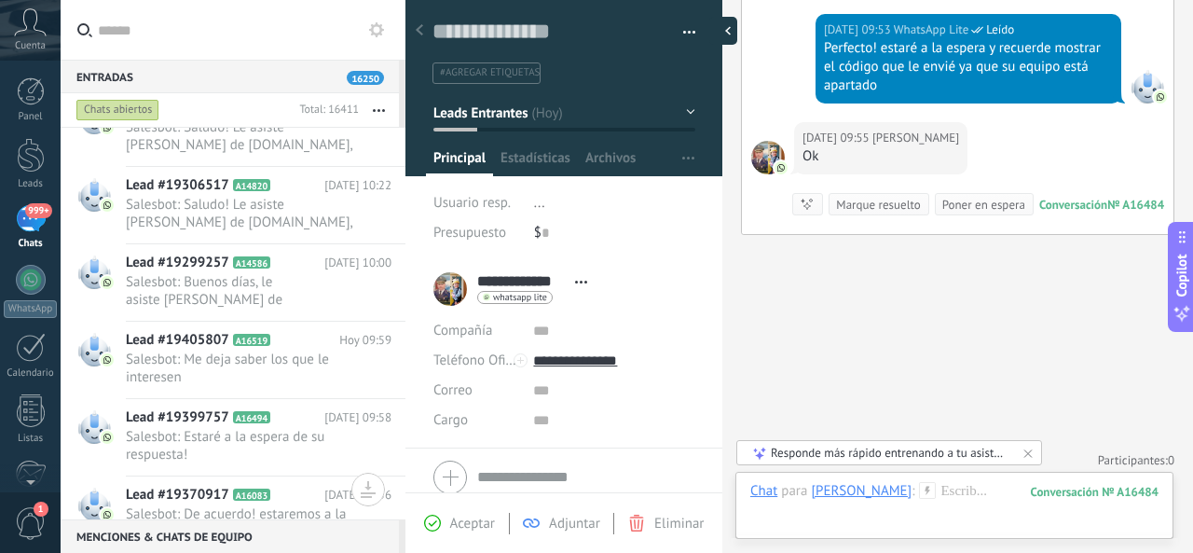
click at [725, 27] on div at bounding box center [723, 31] width 28 height 28
type textarea "**********"
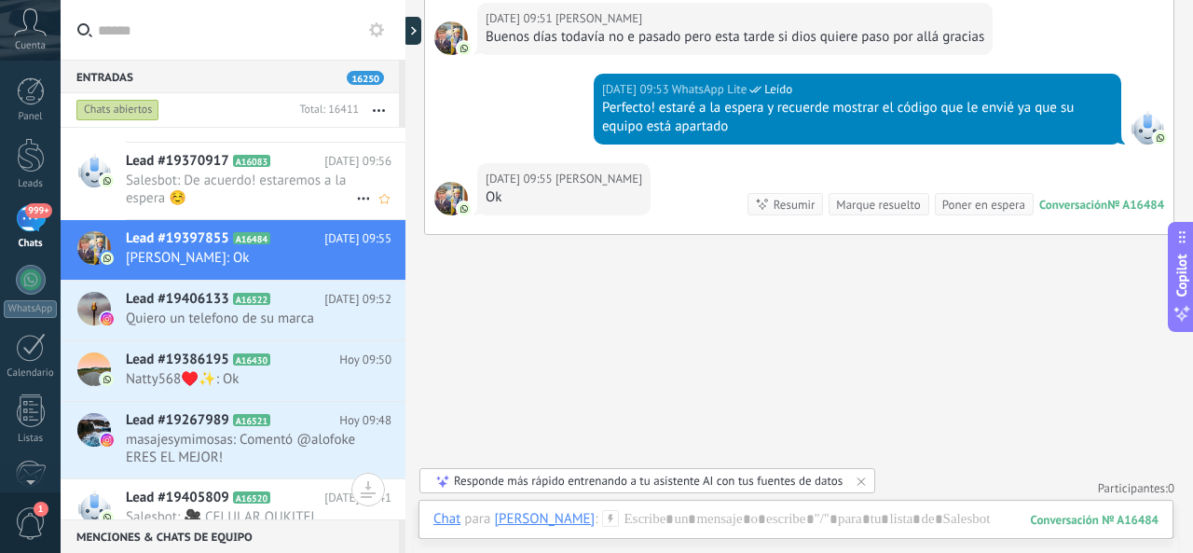
scroll to position [764, 0]
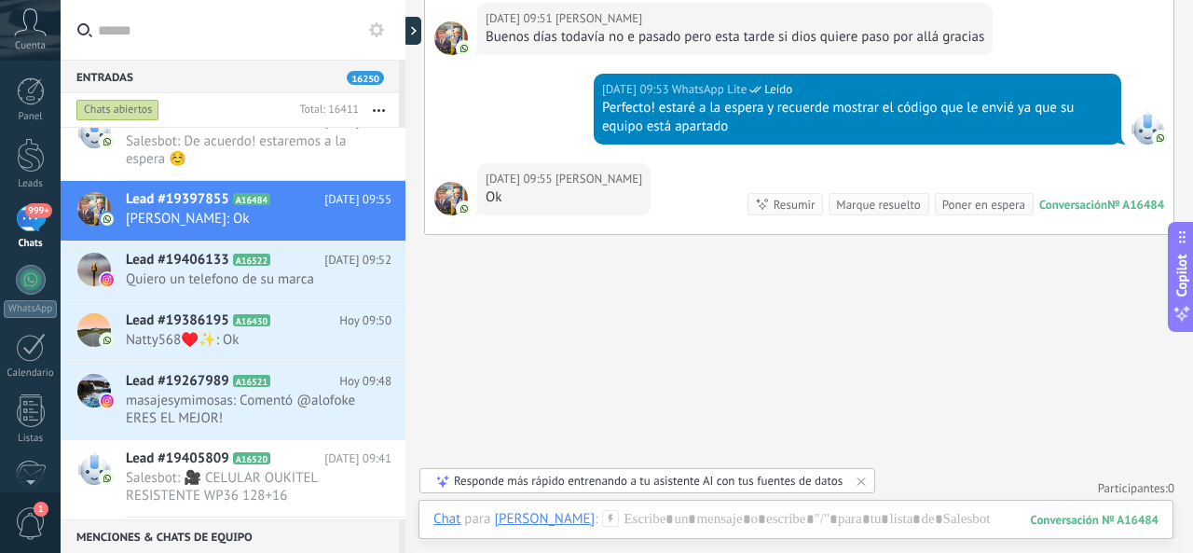
click at [468, 514] on span "para" at bounding box center [477, 519] width 26 height 19
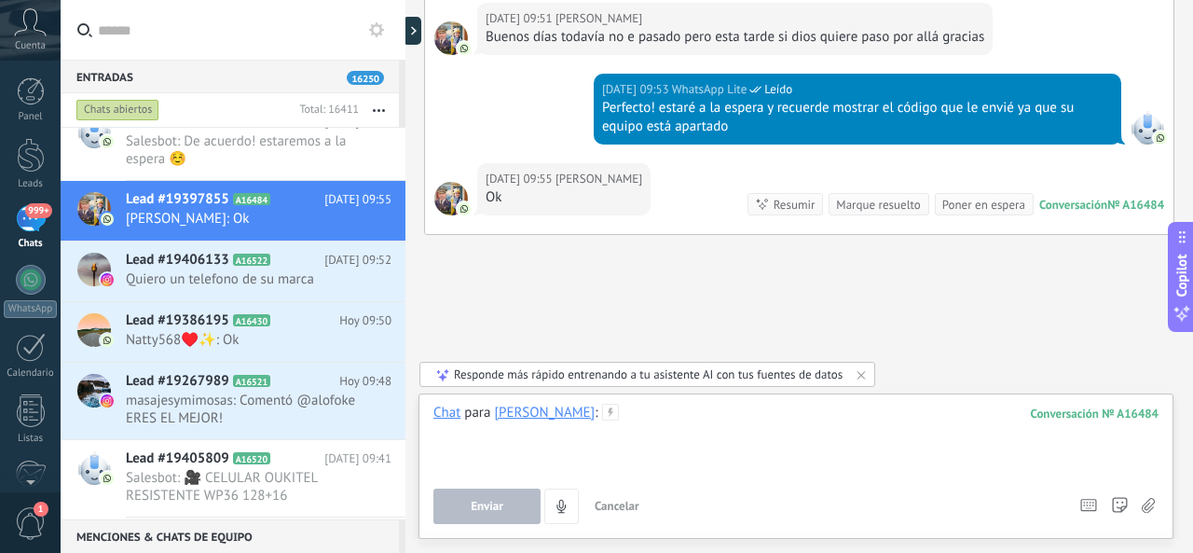
click at [478, 457] on div at bounding box center [795, 439] width 725 height 71
click at [865, 372] on icon at bounding box center [861, 374] width 15 height 15
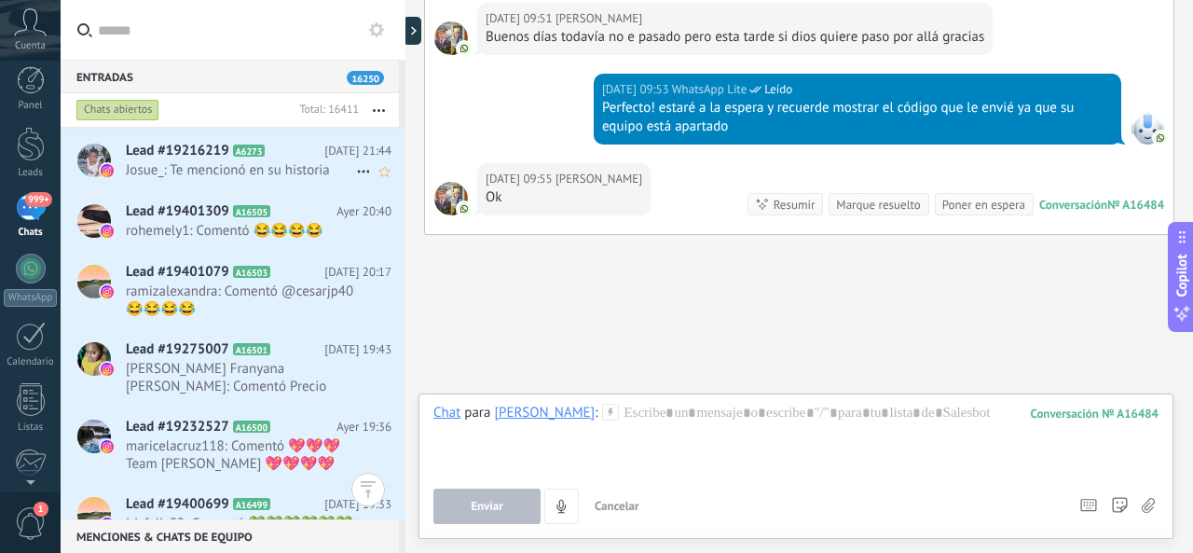
scroll to position [0, 0]
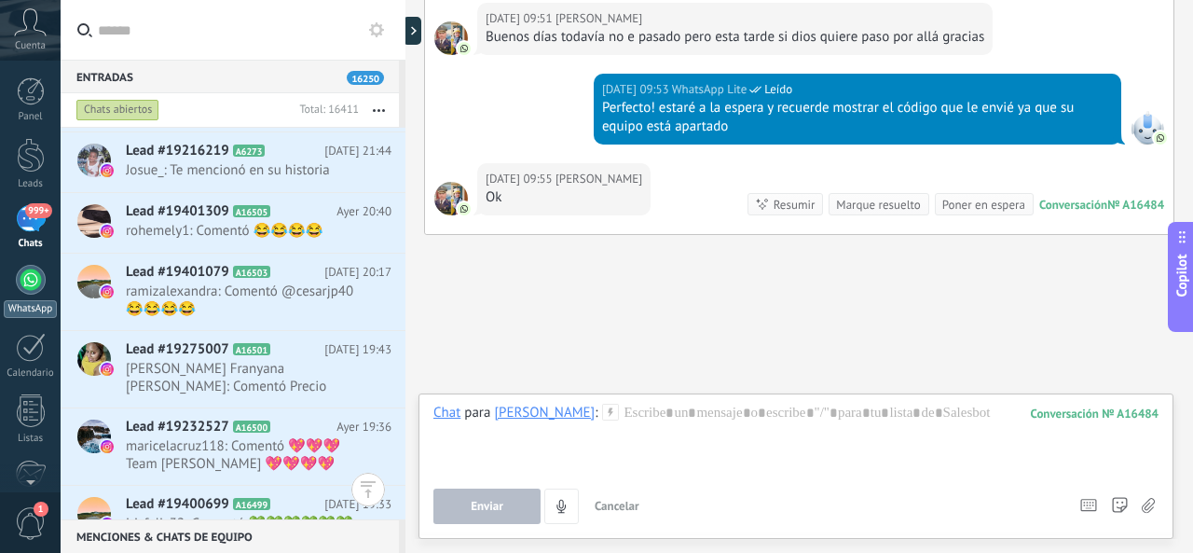
click at [23, 275] on div at bounding box center [31, 280] width 30 height 30
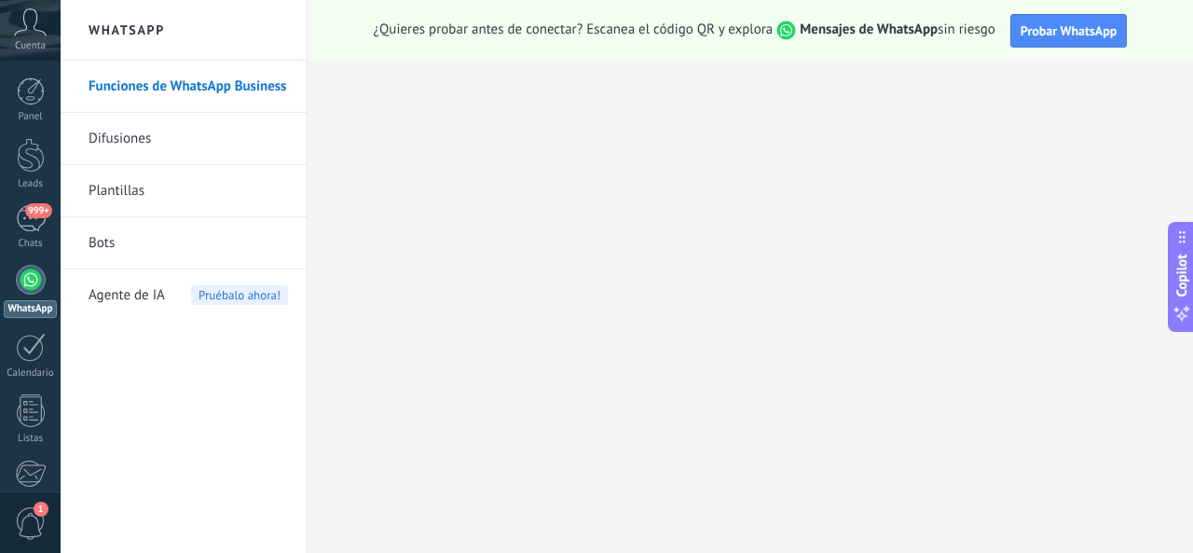
click at [35, 213] on span "999+" at bounding box center [38, 210] width 26 height 15
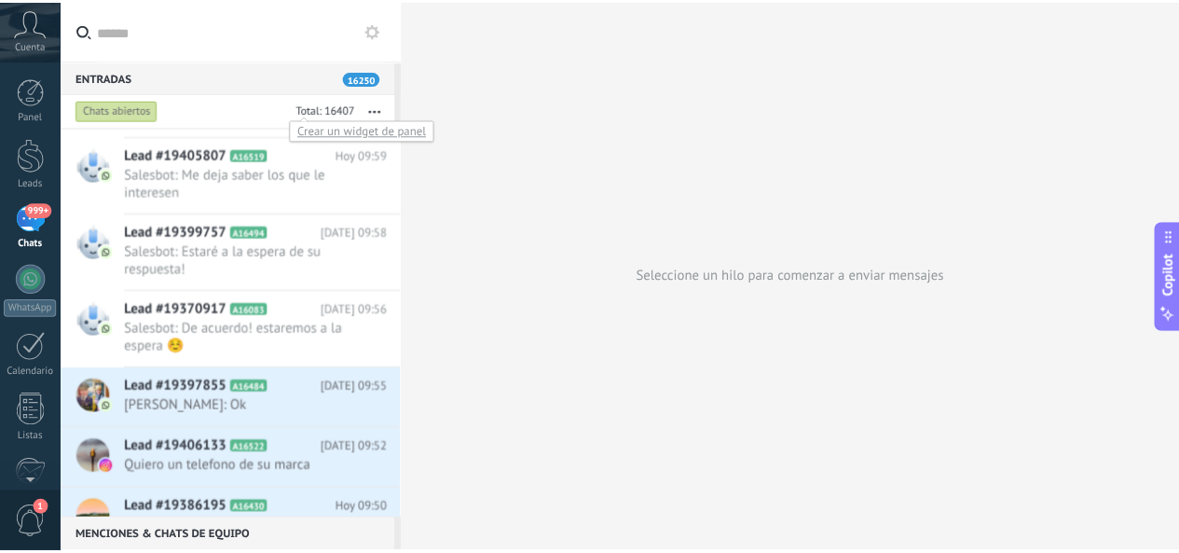
scroll to position [746, 0]
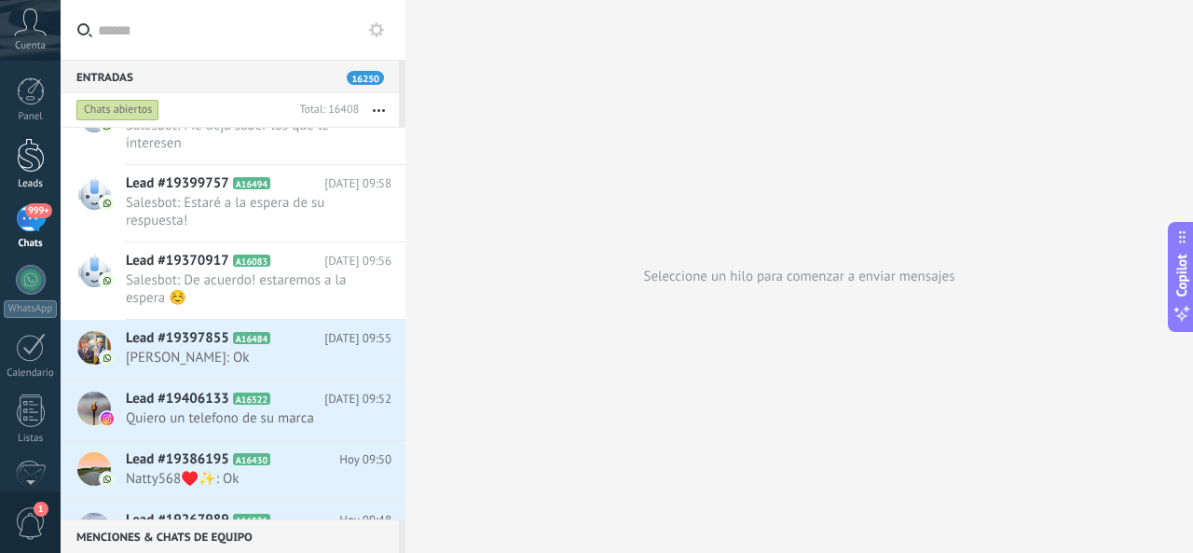
click at [34, 160] on div at bounding box center [31, 155] width 28 height 34
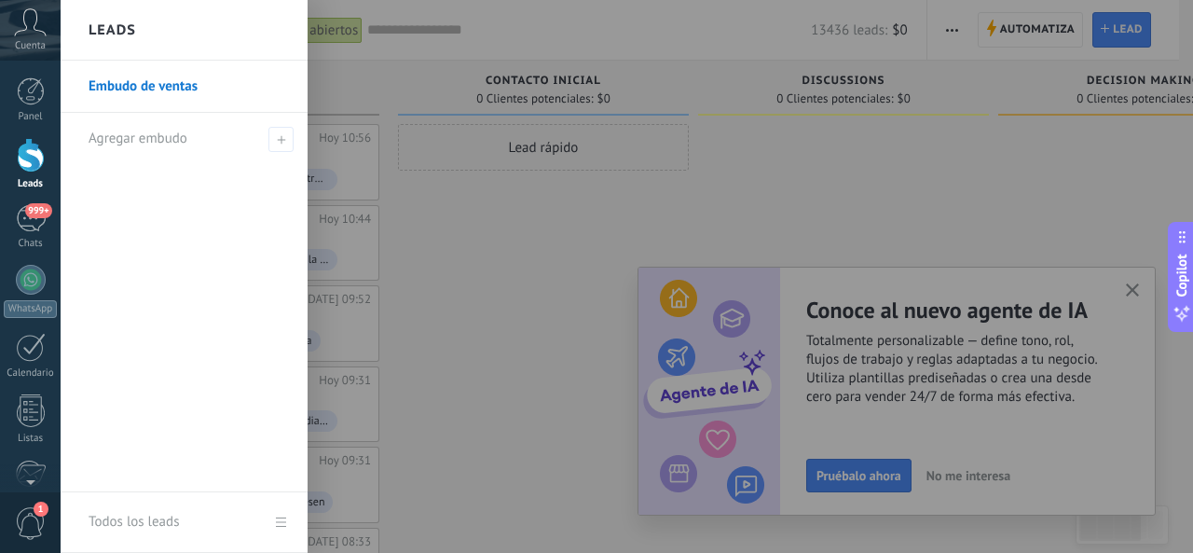
click at [1136, 290] on div at bounding box center [657, 276] width 1193 height 553
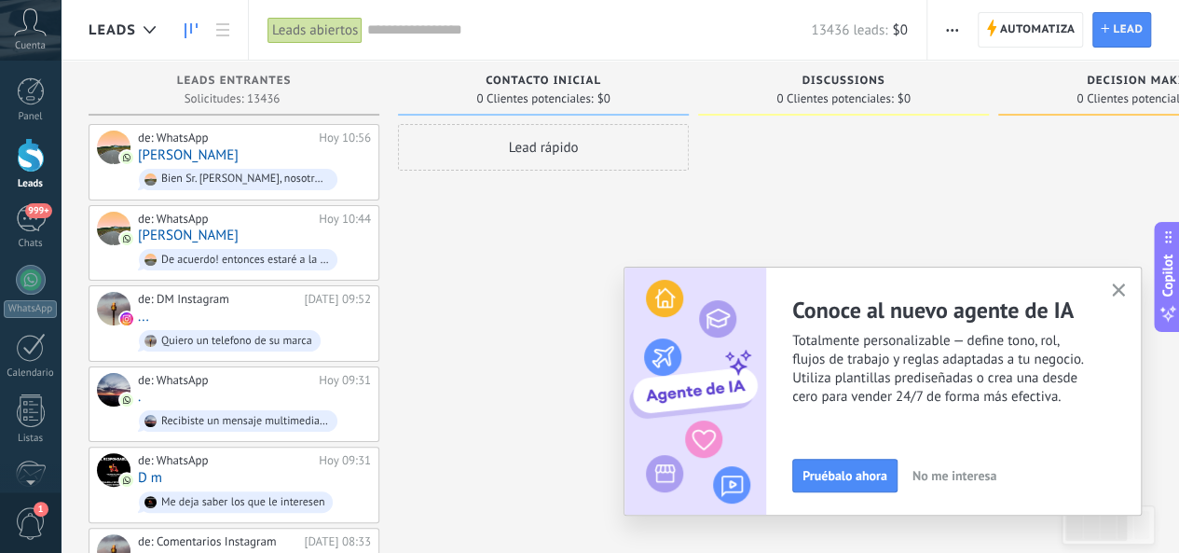
click at [1119, 290] on use "button" at bounding box center [1119, 290] width 14 height 14
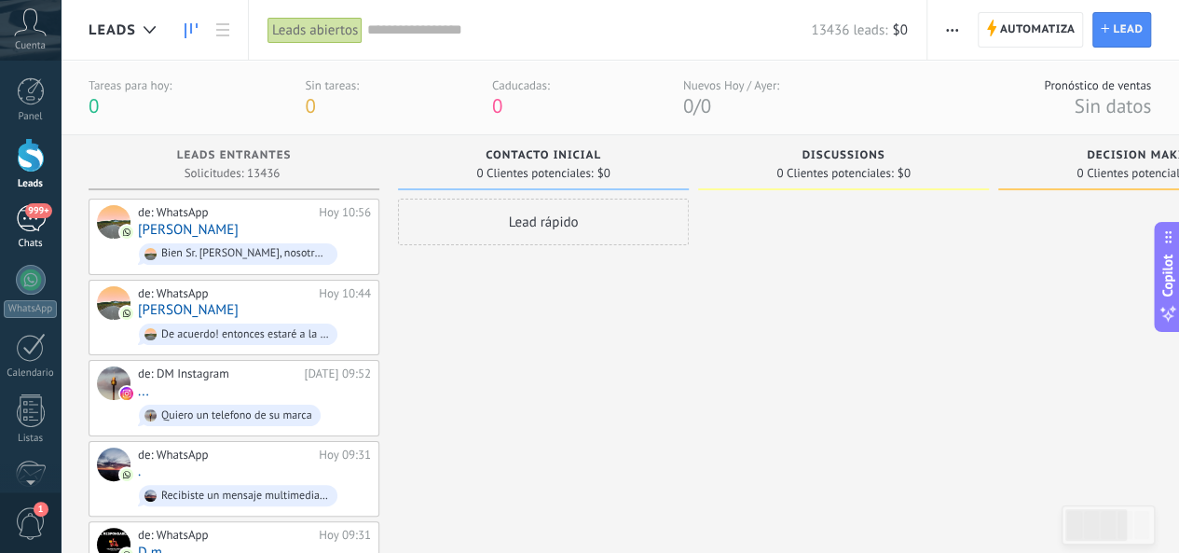
click at [29, 219] on div "999+" at bounding box center [31, 218] width 30 height 27
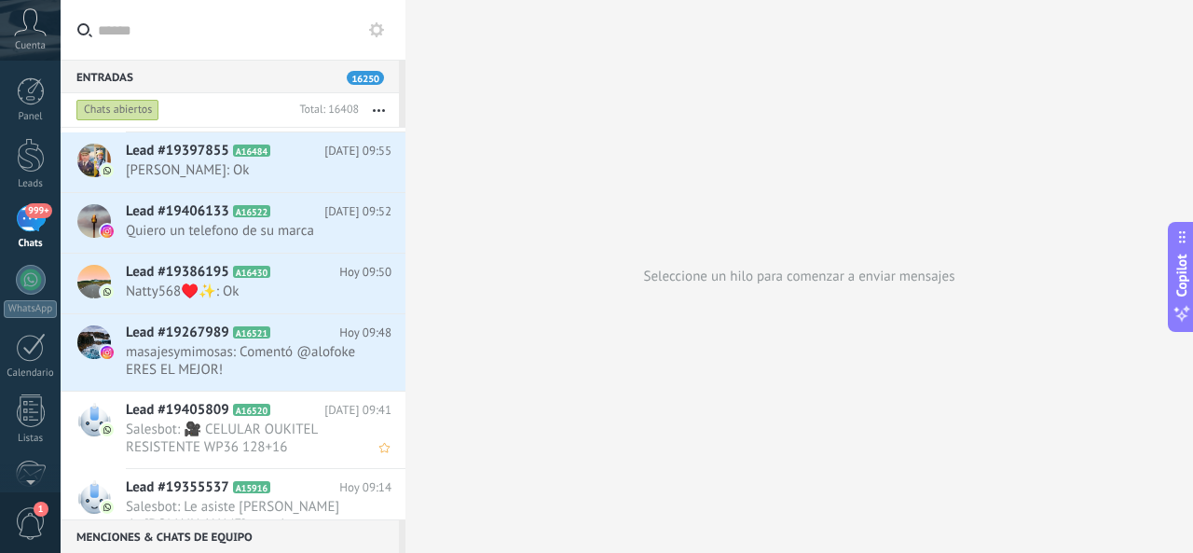
scroll to position [954, 0]
